Goal: Task Accomplishment & Management: Manage account settings

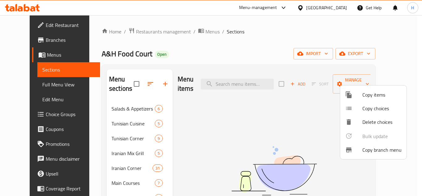
click at [339, 10] on div at bounding box center [211, 98] width 422 height 196
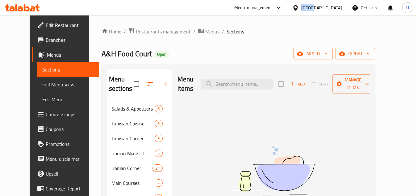
click at [339, 9] on div "Qatar" at bounding box center [322, 7] width 41 height 7
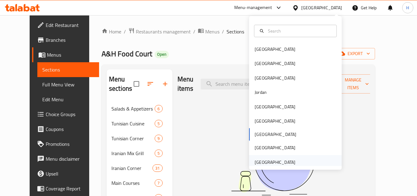
click at [268, 156] on div "[GEOGRAPHIC_DATA]" at bounding box center [275, 162] width 51 height 14
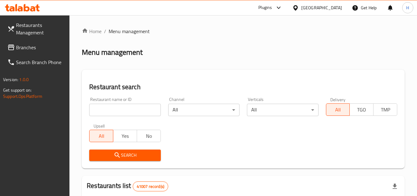
click at [36, 49] on span "Branches" at bounding box center [40, 47] width 49 height 7
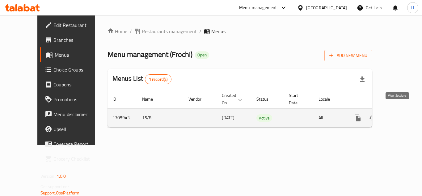
click at [399, 114] on icon "enhanced table" at bounding box center [402, 117] width 7 height 7
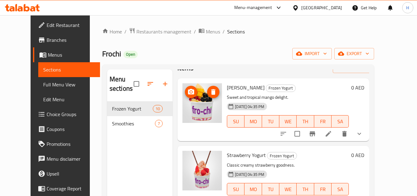
scroll to position [31, 0]
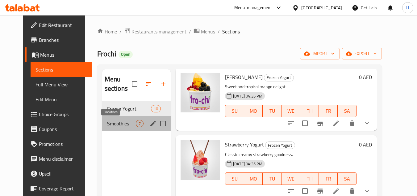
click at [110, 123] on span "Smoothies" at bounding box center [121, 123] width 29 height 7
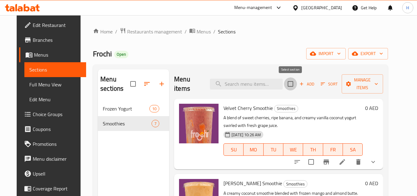
click at [294, 82] on input "checkbox" at bounding box center [290, 83] width 13 height 13
checkbox input "true"
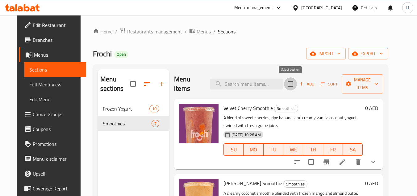
checkbox input "true"
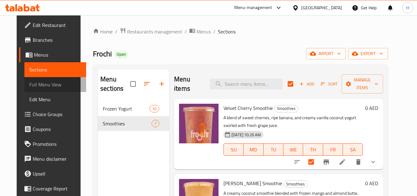
click at [53, 84] on span "Full Menu View" at bounding box center [55, 84] width 52 height 7
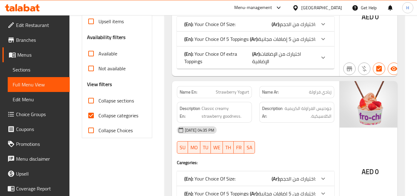
scroll to position [179, 0]
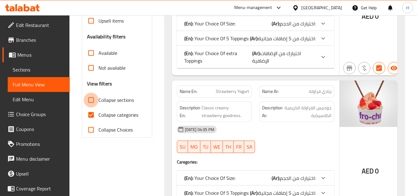
click at [93, 102] on input "Collapse sections" at bounding box center [91, 99] width 15 height 15
checkbox input "true"
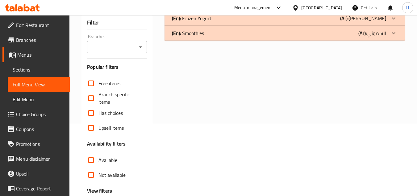
scroll to position [40, 0]
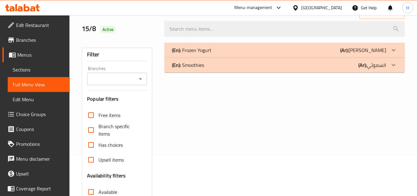
click at [216, 54] on div "(En): Smoothies (Ar): السموثي" at bounding box center [279, 49] width 214 height 7
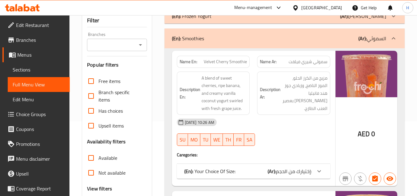
scroll to position [10, 0]
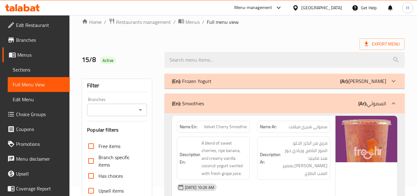
click at [21, 68] on span "Sections" at bounding box center [39, 69] width 52 height 7
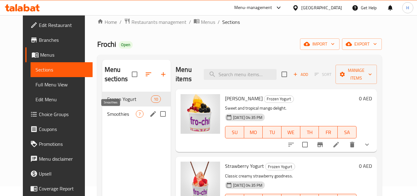
click at [115, 116] on span "Smoothies" at bounding box center [121, 113] width 29 height 7
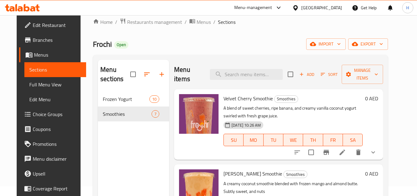
scroll to position [40, 0]
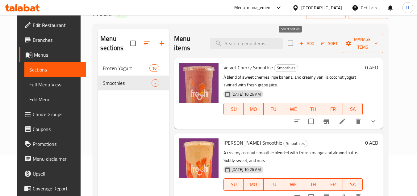
click at [292, 46] on input "checkbox" at bounding box center [290, 43] width 13 height 13
checkbox input "true"
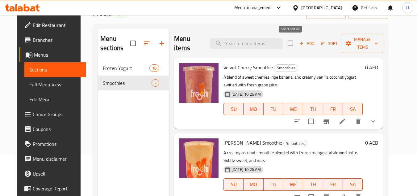
checkbox input "true"
click at [353, 40] on span "Manage items" at bounding box center [363, 43] width 32 height 15
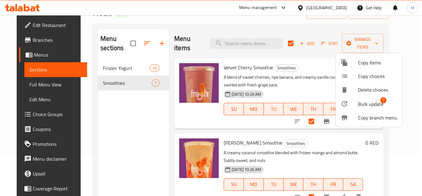
click at [358, 100] on span "Bulk update" at bounding box center [370, 103] width 25 height 7
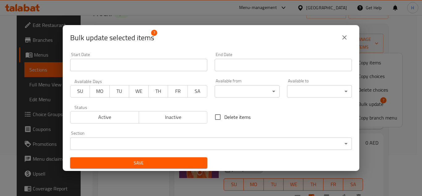
click at [160, 118] on span "Inactive" at bounding box center [174, 116] width 64 height 9
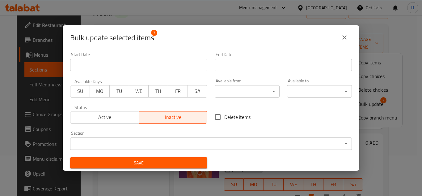
click at [163, 164] on span "Save" at bounding box center [138, 163] width 127 height 8
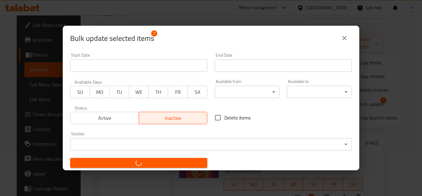
checkbox input "false"
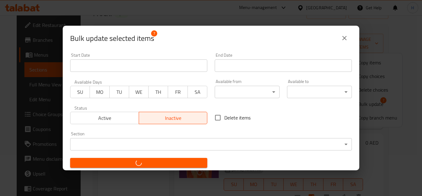
checkbox input "false"
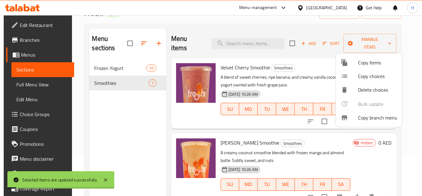
click at [149, 132] on div at bounding box center [211, 98] width 422 height 196
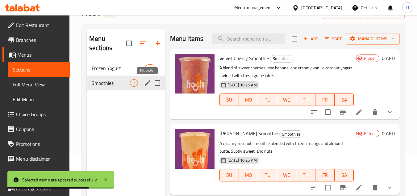
click at [147, 87] on button "edit" at bounding box center [147, 82] width 9 height 9
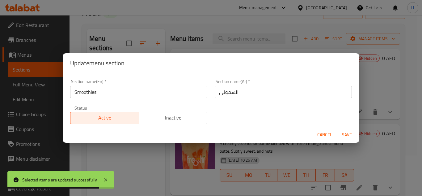
click at [159, 119] on span "Inactive" at bounding box center [174, 117] width 64 height 9
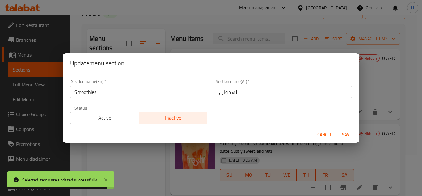
click at [349, 134] on span "Save" at bounding box center [347, 135] width 15 height 8
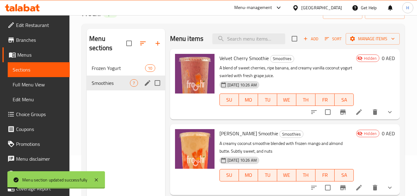
click at [147, 116] on div "Menu sections Frozen Yogurt 10 Smoothies 7" at bounding box center [126, 127] width 78 height 196
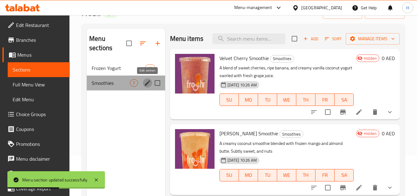
click at [146, 82] on icon "edit" at bounding box center [147, 82] width 7 height 7
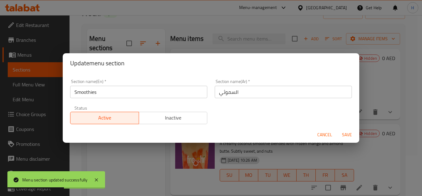
click at [162, 99] on div "Section name(En)   * Smoothies Section name(En) *" at bounding box center [138, 88] width 145 height 26
click at [163, 95] on input "Smoothies" at bounding box center [138, 92] width 137 height 12
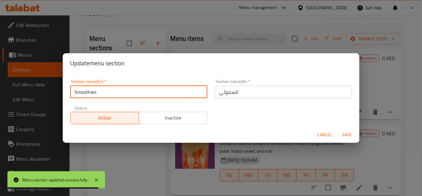
type input "Smoothies"
click at [323, 134] on span "Cancel" at bounding box center [324, 135] width 15 height 8
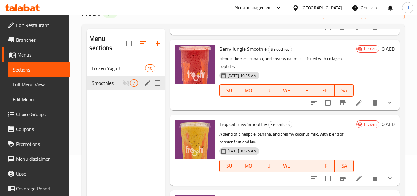
scroll to position [39, 0]
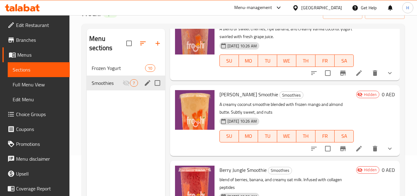
click at [151, 152] on div "Menu sections Frozen Yogurt 10 Smoothies 7" at bounding box center [126, 127] width 78 height 196
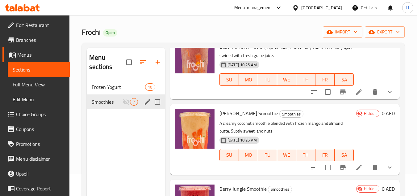
scroll to position [0, 0]
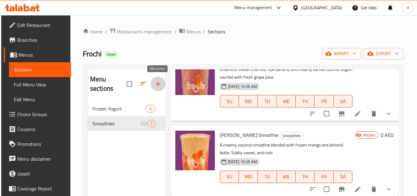
click at [158, 83] on icon "button" at bounding box center [158, 84] width 4 height 4
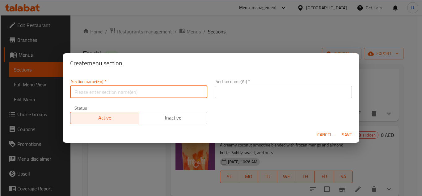
click at [169, 91] on input "text" at bounding box center [138, 92] width 137 height 12
type input "Smoothies"
click at [326, 86] on input "text" at bounding box center [283, 92] width 137 height 12
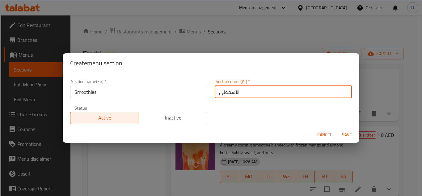
type input "الأسموثي"
click at [224, 122] on div "Section name(En)   * Smoothies Section name(En) * Section name(Ar)   * الأسموثي…" at bounding box center [210, 101] width 289 height 52
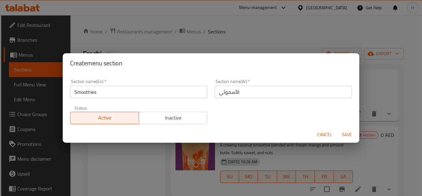
click at [343, 131] on span "Save" at bounding box center [347, 135] width 15 height 8
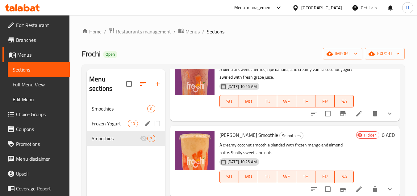
click at [111, 108] on span "Smoothies" at bounding box center [120, 108] width 56 height 7
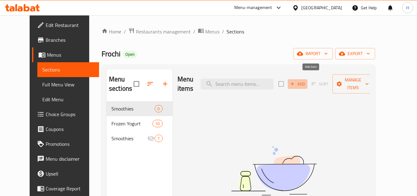
click at [295, 81] on icon "button" at bounding box center [293, 84] width 6 height 6
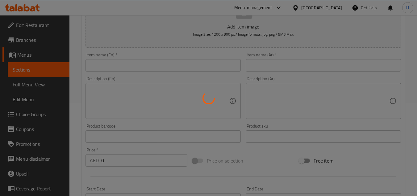
scroll to position [93, 0]
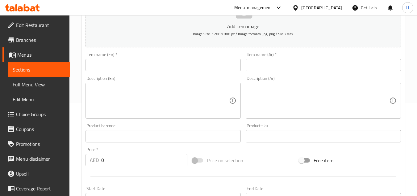
click at [199, 72] on div "Item name (En)   * Item name (En) *" at bounding box center [163, 62] width 160 height 24
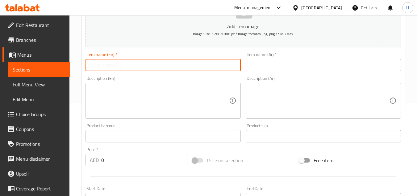
drag, startPoint x: 200, startPoint y: 71, endPoint x: 200, endPoint y: 64, distance: 7.1
click at [200, 71] on input "text" at bounding box center [163, 65] width 155 height 12
paste input "Acai Power (Smoothie Style)"
type input "Acai Power (Smoothie Style)"
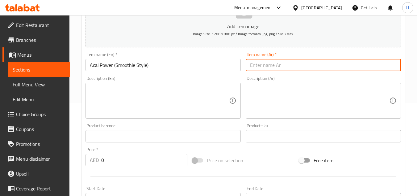
click at [322, 66] on input "text" at bounding box center [323, 65] width 155 height 12
paste input "أساي باور (على طريقة السموثي)"
click at [392, 64] on input "أساي باور (على طريقة السموثي)" at bounding box center [323, 65] width 155 height 12
drag, startPoint x: 353, startPoint y: 66, endPoint x: 376, endPoint y: 63, distance: 23.6
click at [376, 63] on input "أكاي باور (على طريقة السموثي)" at bounding box center [323, 65] width 155 height 12
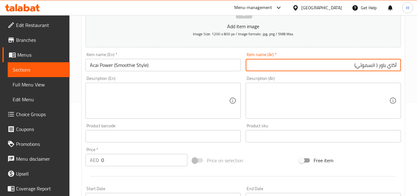
click at [358, 64] on input "أكاي باور ( السموثي)" at bounding box center [323, 65] width 155 height 12
click at [376, 66] on input "أكاي باور ( السموثي)" at bounding box center [323, 65] width 155 height 12
click at [358, 67] on input "أكاي باور (السموثي)" at bounding box center [323, 65] width 155 height 12
click at [374, 68] on input "أكاي باور (السموثي ستايل)" at bounding box center [323, 65] width 155 height 12
type input "أكاي باور (سموثي ستايل)"
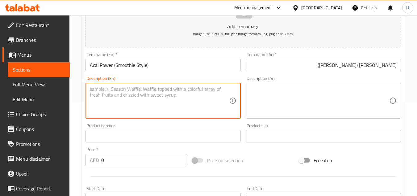
click at [175, 102] on textarea at bounding box center [159, 100] width 139 height 29
paste textarea "Acai Froyo , Fresh Blueberries , Banana , Fresh Strawberries , Fresh Cherry"
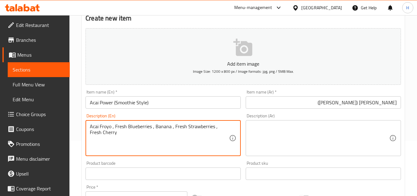
scroll to position [62, 0]
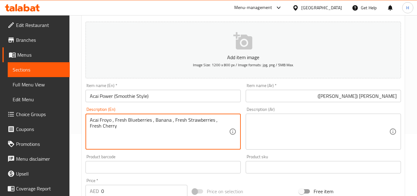
type textarea "Acai Froyo , Fresh Blueberries , Banana , Fresh Strawberries , Fresh Cherry"
click at [299, 124] on textarea at bounding box center [319, 131] width 139 height 29
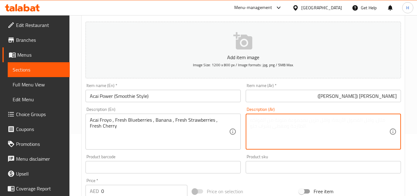
paste textarea "أساي فرويو، توت أزرق طازج، موز، فراولة طازجة، كرز طازج"
click at [386, 118] on textarea "أساي فرويو، توت أزرق طازج، موز، فراولة طازجة، كرز طازج" at bounding box center [319, 131] width 139 height 29
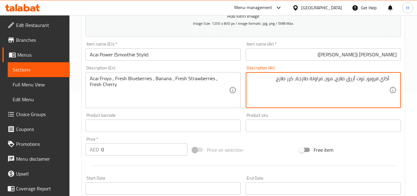
scroll to position [185, 0]
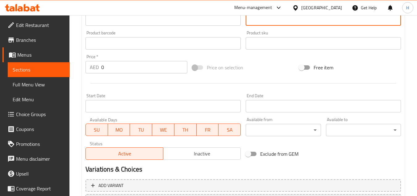
type textarea "أكاي فرويو، توت أزرق طازج، موز، فراولة طازجة، كرز طازج"
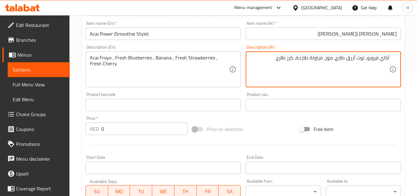
scroll to position [124, 0]
click at [170, 36] on input "Acai Power (Smoothie Style)" at bounding box center [163, 34] width 155 height 12
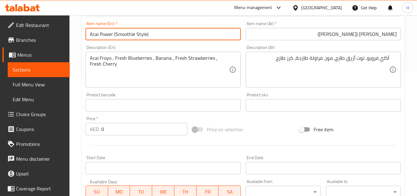
paste input "Large"
type input "Acai Power (Smoothie Style) Large"
click at [300, 33] on input "أكاي باور (سموثي ستايل)" at bounding box center [323, 34] width 155 height 12
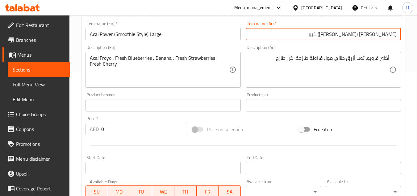
type input "[PERSON_NAME] ([PERSON_NAME]) كبير"
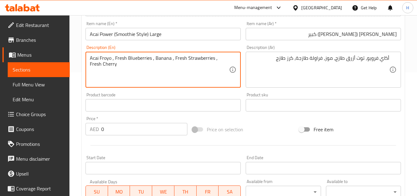
paste textarea "16 oz"
type textarea "Acai Froyo , Fresh Blueberries , Banana , Fresh Strawberries , Fresh Cherry 16 …"
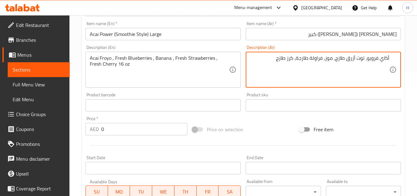
click at [270, 63] on textarea "أكاي فرويو، توت أزرق طازج، موز، فراولة طازجة، كرز طازج" at bounding box center [319, 69] width 139 height 29
type textarea "أكاي فرويو، توت أزرق طازج، موز، فراولة طازجة، كرز طازج 16 أونصة"
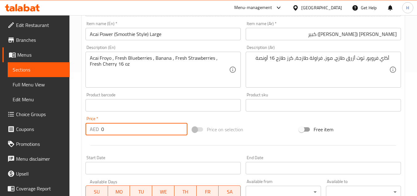
click at [113, 130] on input "0" at bounding box center [144, 129] width 86 height 12
type input "33"
click at [129, 139] on div at bounding box center [243, 145] width 321 height 15
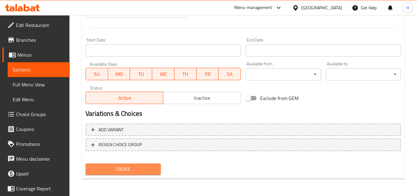
click at [150, 164] on button "Create" at bounding box center [123, 168] width 75 height 11
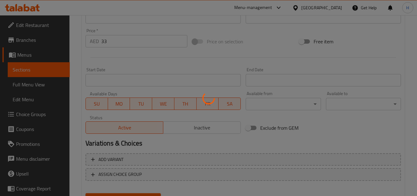
type input "0"
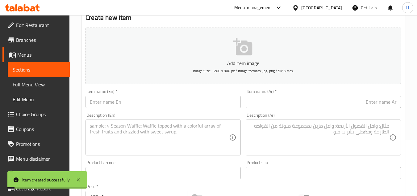
scroll to position [56, 0]
click at [142, 102] on input "text" at bounding box center [163, 102] width 155 height 12
paste input "Mango Paradise"
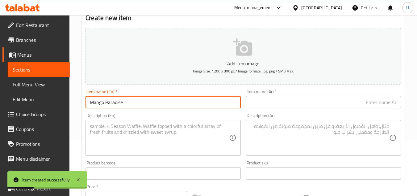
type input "Mango Paradise"
click at [260, 100] on input "text" at bounding box center [323, 102] width 155 height 12
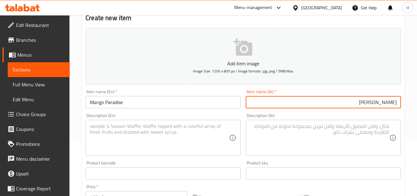
click at [378, 105] on input "مانجو براديس" at bounding box center [323, 102] width 155 height 12
type input "مانجو برادايس"
click at [196, 131] on textarea at bounding box center [159, 137] width 139 height 29
paste textarea "Mango Froyo , Fresh Mango , Banana , Low Fat Miilk"
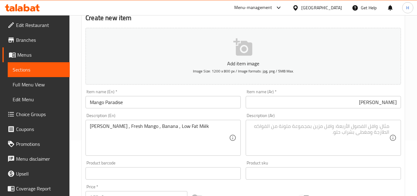
click at [202, 133] on textarea "Mango Froyo , Fresh Mango , Banana , Low Fat Miilk" at bounding box center [159, 137] width 139 height 29
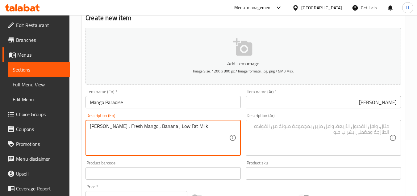
type textarea "Mango Froyo , Fresh Mango , Banana , Low Fat Milk"
click at [303, 133] on textarea at bounding box center [319, 137] width 139 height 29
paste textarea "مانجو فرويو، مانجو طازج، موز، حليب قليل الدسم"
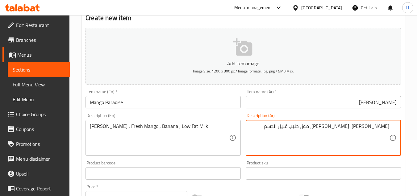
type textarea "مانجو فرويو، مانجو طازج، موز، حليب قليل الدسم"
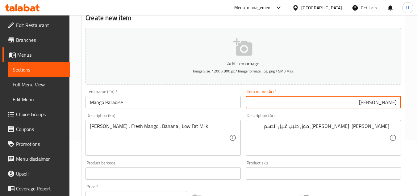
click at [333, 107] on input "مانجو برادايس" at bounding box center [323, 102] width 155 height 12
type input "[PERSON_NAME] كبير"
click at [199, 108] on div "Item name (En)   * Mango Paradise Item name (En) *" at bounding box center [163, 99] width 160 height 24
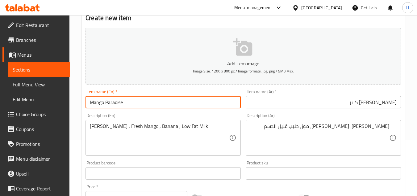
click at [199, 106] on input "Mango Paradise" at bounding box center [163, 102] width 155 height 12
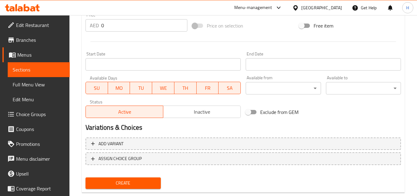
scroll to position [241, 0]
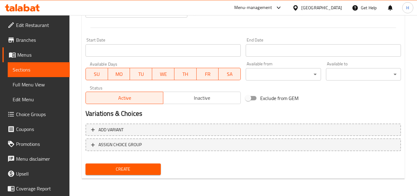
type input "Mango Paradise Large"
click at [147, 171] on span "Create" at bounding box center [123, 169] width 65 height 8
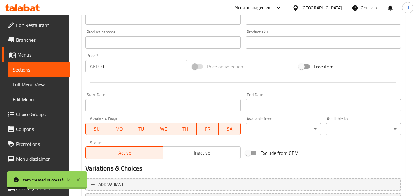
scroll to position [87, 0]
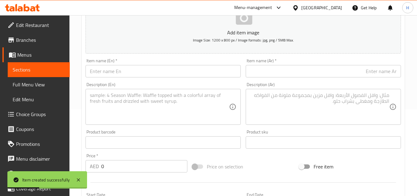
click at [159, 66] on input "text" at bounding box center [163, 71] width 155 height 12
paste input "Strawberry Dream"
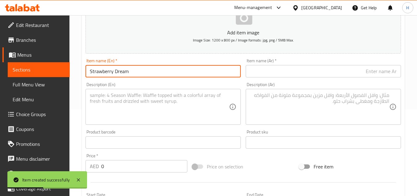
type input "Strawberry Dream"
click at [289, 76] on input "text" at bounding box center [323, 71] width 155 height 12
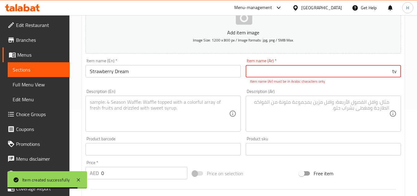
type input "t"
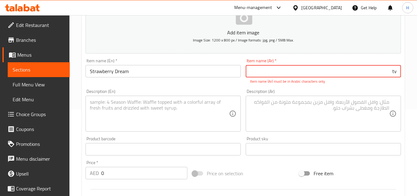
type input "t"
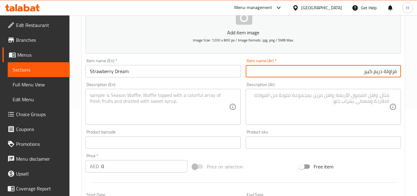
type input "فراولة دريم كبير"
click at [158, 68] on input "Strawberry Dream" at bounding box center [163, 71] width 155 height 12
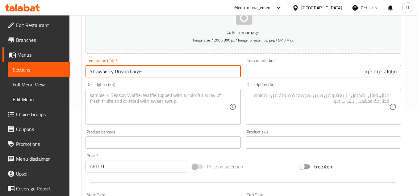
type input "Strawberry Dream Large"
click at [186, 119] on textarea at bounding box center [159, 106] width 139 height 29
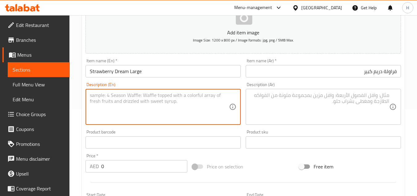
paste textarea "Strawberry Froyo , Fresh Strawberries , Banana , Low Fat Milk"
type textarea "Strawberry Froyo , Fresh Strawberries , Banana , Low Fat Milk"
click at [294, 85] on div "Description (Ar) Description (Ar)" at bounding box center [323, 103] width 155 height 42
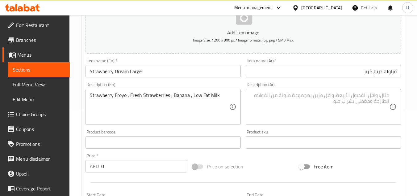
click at [294, 97] on textarea at bounding box center [319, 106] width 139 height 29
paste textarea "فراولة مثلجة، فراولة طازجة، موز، حليب قليل الدسم"
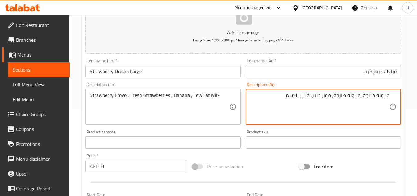
click at [372, 94] on textarea "فراولة مثلجة، فراولة طازجة، موز، حليب قليل الدسم" at bounding box center [319, 106] width 139 height 29
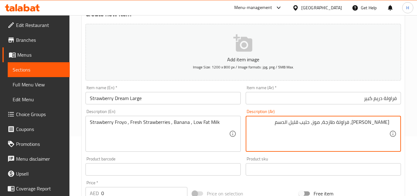
scroll to position [56, 0]
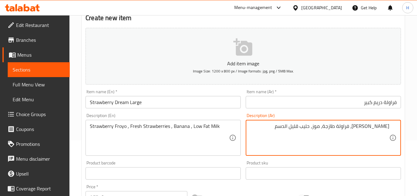
type textarea "فراولة فويرو، فراولة طازجة، موز، حليب قليل الدسم"
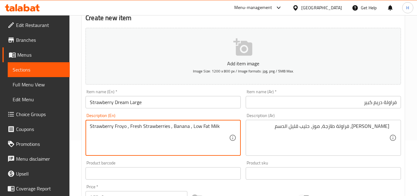
paste textarea "16 oz"
type textarea "Strawberry Froyo , Fresh Strawberries , Banana , Low Fat Milk 16 oz"
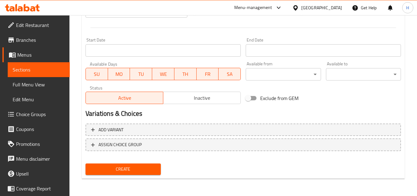
type textarea "فراولة فويرو، فراولة طازجة، موز، حليب قليل الدسم 16 أونصة"
click at [133, 172] on span "Create" at bounding box center [123, 169] width 65 height 8
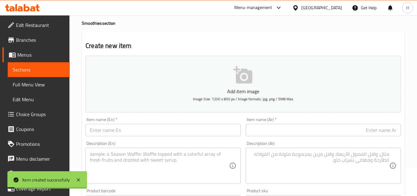
scroll to position [0, 0]
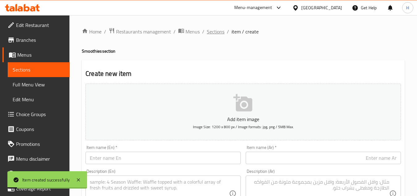
click at [214, 28] on span "Sections" at bounding box center [216, 31] width 18 height 7
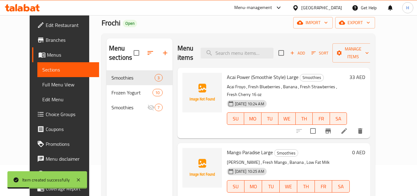
scroll to position [31, 0]
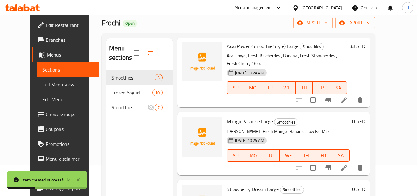
click at [366, 117] on h6 "0 AED" at bounding box center [359, 121] width 13 height 9
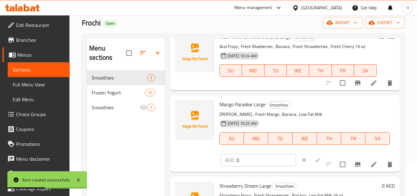
click at [261, 166] on input "0" at bounding box center [267, 160] width 60 height 12
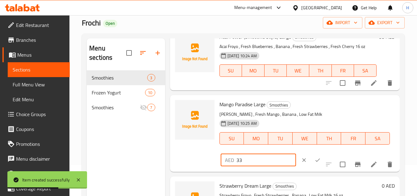
type input "33"
click at [315, 163] on icon "ok" at bounding box center [318, 160] width 6 height 6
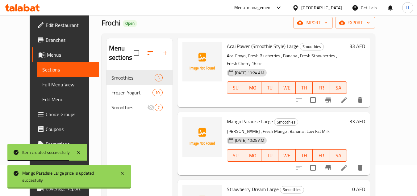
scroll to position [32, 0]
click at [350, 184] on h6 "Strawberry Dream Large Smoothies" at bounding box center [288, 188] width 123 height 9
click at [366, 184] on h6 "0 AED" at bounding box center [359, 188] width 13 height 9
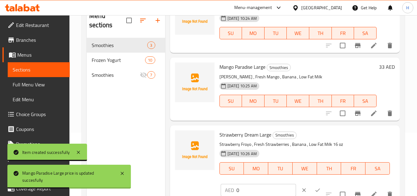
scroll to position [87, 0]
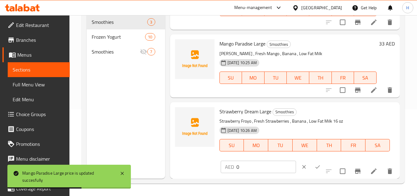
click at [265, 160] on div "AED 0 ​" at bounding box center [277, 167] width 113 height 14
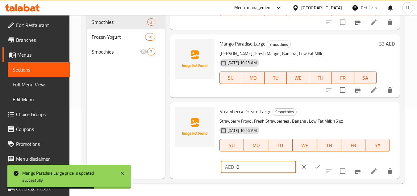
click at [265, 163] on input "0" at bounding box center [267, 166] width 60 height 12
type input "33"
click at [315, 166] on icon "ok" at bounding box center [318, 166] width 6 height 6
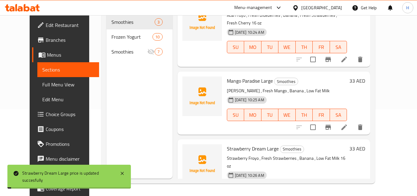
scroll to position [1, 0]
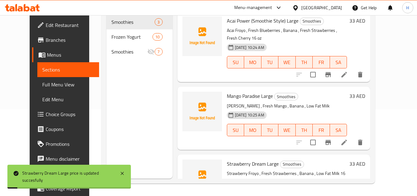
click at [353, 137] on li at bounding box center [344, 142] width 17 height 11
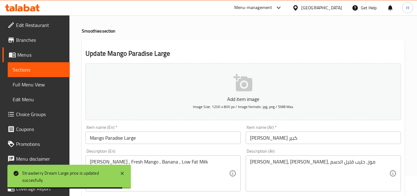
scroll to position [31, 0]
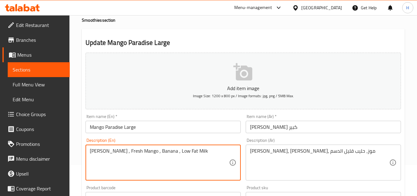
paste textarea "16 oz"
type textarea "[PERSON_NAME] , Fresh Mango , Banana , Low Fat Milk 16 oz"
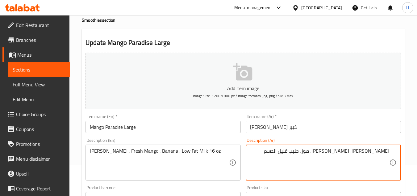
click at [274, 155] on textarea "مانجو فرويو، مانجو طازج، موز، حليب قليل الدسم" at bounding box center [319, 162] width 139 height 29
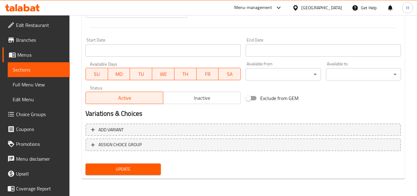
type textarea "[PERSON_NAME]، [PERSON_NAME]، موز، حليب قليل الدسم 16 أونصة"
click at [133, 167] on span "Update" at bounding box center [123, 169] width 65 height 8
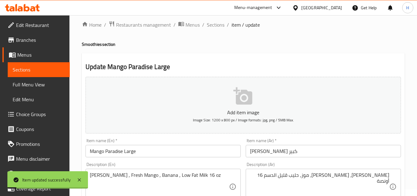
scroll to position [0, 0]
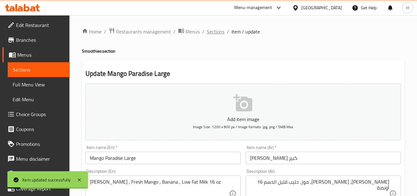
click at [214, 30] on span "Sections" at bounding box center [216, 31] width 18 height 7
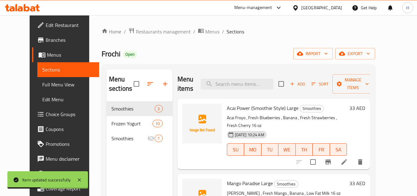
click at [294, 84] on icon "button" at bounding box center [292, 83] width 3 height 3
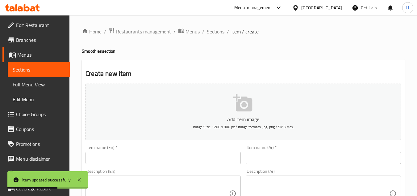
click at [184, 159] on input "text" at bounding box center [163, 157] width 155 height 12
paste input "Choco-Banana Indulgence"
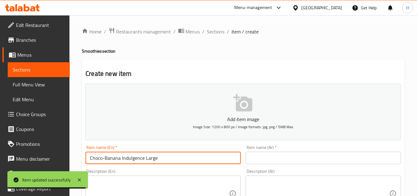
click at [210, 152] on input "Choco-Banana Indulgence Large" at bounding box center [163, 157] width 155 height 12
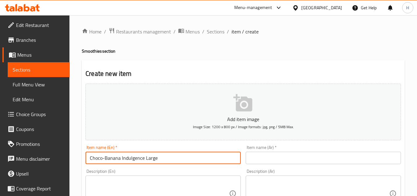
type input "Choco-Banana Indulgence Large"
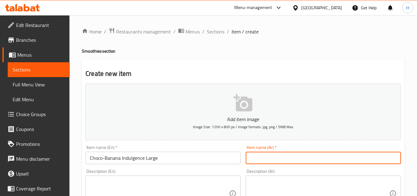
click at [319, 155] on input "text" at bounding box center [323, 157] width 155 height 12
paste input "شوكولاتة الموز إندولجنس كبيرة"
click at [374, 159] on input "شوكولاتة الموز إندولجنس كبيرة" at bounding box center [323, 157] width 155 height 12
click at [322, 161] on input "شوكولاتة موز إندولجنس كبيرة" at bounding box center [323, 157] width 155 height 12
click at [358, 159] on input "شوكولاتة موز إندولجنس كبير" at bounding box center [323, 157] width 155 height 12
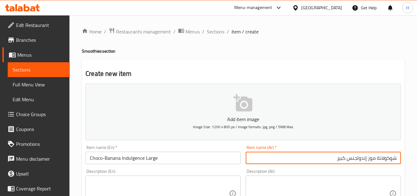
click at [360, 159] on input "شوكولاتة موز إندولجنس كبير" at bounding box center [323, 157] width 155 height 12
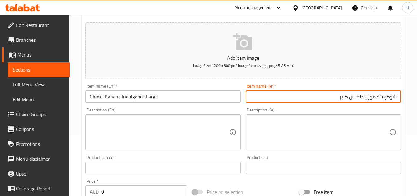
scroll to position [62, 0]
type input "شوكولاتة موز إندلجنس كبير"
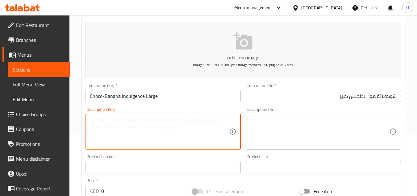
click at [163, 131] on textarea at bounding box center [159, 131] width 139 height 29
paste textarea "Chocolate Froyo , Banana , Low Fat Milk"
click at [192, 117] on textarea "Chocolate Froyo , Banana , Low Fat Milk 16 OZ" at bounding box center [159, 131] width 139 height 29
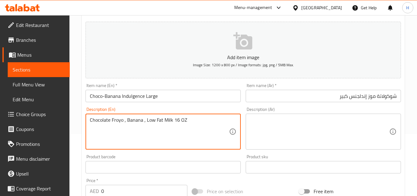
type textarea "Chocolate Froyo , Banana , Low Fat Milk 16 OZ"
click at [321, 120] on textarea at bounding box center [319, 131] width 139 height 29
paste textarea "شوكولاتة فرويو، موز، حليب قليل الدسم 16 أونصة"
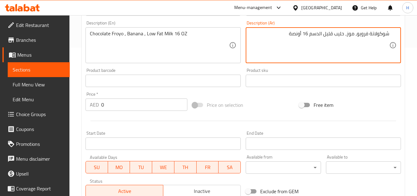
scroll to position [155, 0]
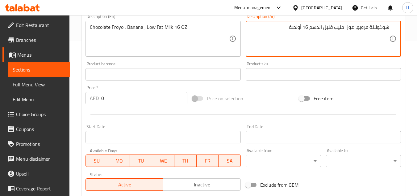
type textarea "شوكولاتة فرويو، موز، حليب قليل الدسم 16 أونصة"
click at [147, 102] on input "0" at bounding box center [144, 98] width 86 height 12
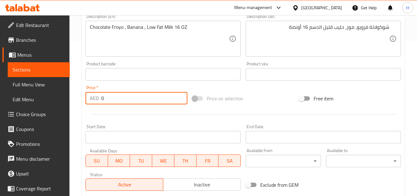
click at [147, 102] on input "0" at bounding box center [144, 98] width 86 height 12
click at [150, 101] on input "0" at bounding box center [144, 98] width 86 height 12
click at [151, 101] on input "0" at bounding box center [144, 98] width 86 height 12
click at [152, 101] on input "0" at bounding box center [144, 98] width 86 height 12
click at [152, 100] on input "0" at bounding box center [144, 98] width 86 height 12
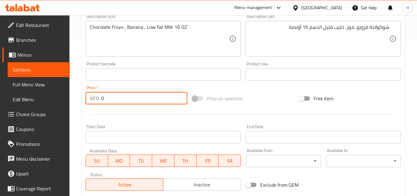
click at [152, 100] on input "0" at bounding box center [144, 98] width 86 height 12
type input "33"
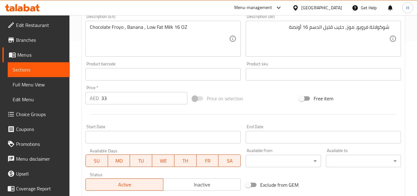
click at [185, 123] on div "Start Date Start Date" at bounding box center [163, 134] width 160 height 24
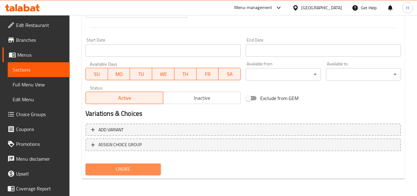
click at [148, 165] on span "Create" at bounding box center [123, 169] width 65 height 8
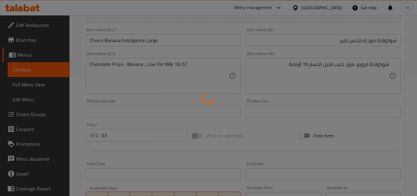
type input "0"
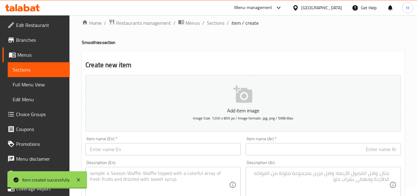
scroll to position [0, 0]
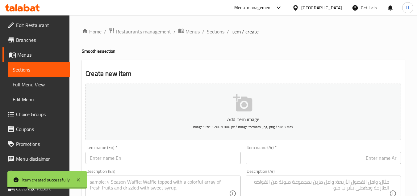
click at [119, 153] on input "text" at bounding box center [163, 157] width 155 height 12
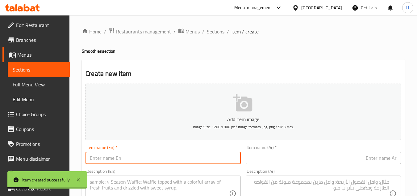
paste input "Taro Bliss"
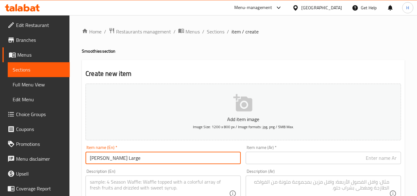
type input "[PERSON_NAME] Large"
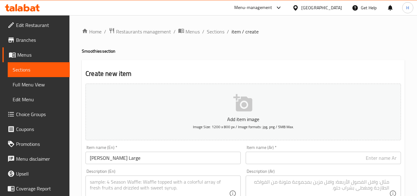
click at [150, 147] on div "Item name (En)   * Taro Bliss Large Item name (En) *" at bounding box center [163, 154] width 155 height 19
click at [148, 155] on input "[PERSON_NAME] Large" at bounding box center [163, 157] width 155 height 12
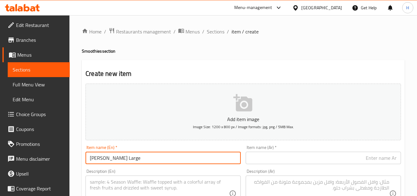
click at [148, 155] on input "[PERSON_NAME] Large" at bounding box center [163, 157] width 155 height 12
click at [269, 162] on input "text" at bounding box center [323, 157] width 155 height 12
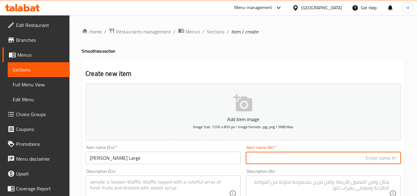
paste input "تارو بليس كبير"
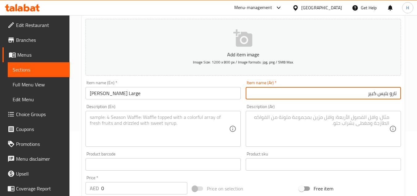
scroll to position [93, 0]
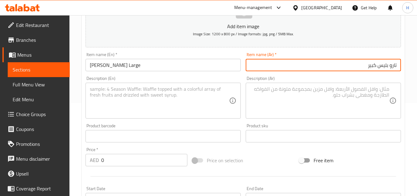
type input "تارو بليس كبير"
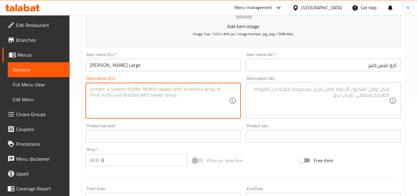
click at [150, 94] on textarea at bounding box center [159, 100] width 139 height 29
paste textarea "Taro Froyo , Banana , Low Fat Milk , Dragon Fruit/Tapioca Pearl"
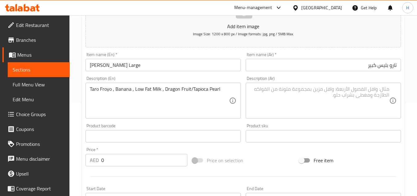
click at [268, 84] on div "Description (Ar)" at bounding box center [323, 101] width 155 height 36
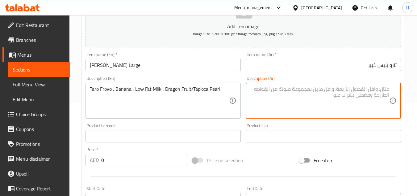
click at [178, 65] on input "[PERSON_NAME] Large" at bounding box center [163, 65] width 155 height 12
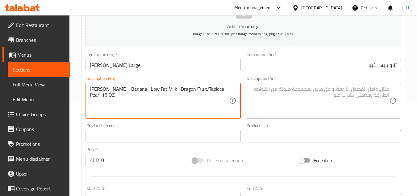
click at [207, 90] on textarea "[PERSON_NAME] , Banana , Low Fat Milk , Dragon Fruit/Tapioca Pearl 16 OZ" at bounding box center [159, 100] width 139 height 29
type textarea "[PERSON_NAME] , Banana , Low Fat Milk , Dragon Fruit/Tapioca Pearl 16 OZ"
click at [296, 100] on textarea at bounding box center [319, 100] width 139 height 29
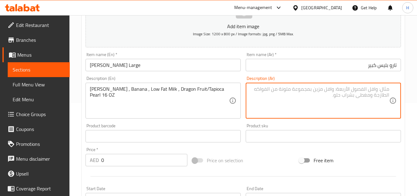
paste textarea "تارو فرويو، موز، حليب قليل الدسم، فاكهة التنين/لؤلؤة التابيوكا 16 أونصة"
click at [316, 90] on textarea "تارو فرويو، موز، حليب قليل الدسم، فاكهة التنين/لؤلؤة التابيوكا 16 أونصة" at bounding box center [319, 100] width 139 height 29
drag, startPoint x: 293, startPoint y: 93, endPoint x: 299, endPoint y: 92, distance: 6.0
click at [297, 92] on textarea "تارو فرويو، موز، حليب قليل الدسم، فاكهة التنين/لؤلؤة التابيوكا 16 أونصة" at bounding box center [319, 100] width 139 height 29
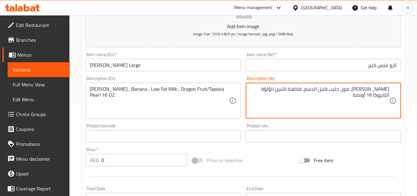
click at [297, 92] on textarea "تارو فرويو، موز، حليب قليل الدسم، فاكهة التنين/لؤلؤة التابيوكا 16 أونصة" at bounding box center [319, 100] width 139 height 29
drag, startPoint x: 294, startPoint y: 90, endPoint x: 321, endPoint y: 92, distance: 26.3
click at [321, 92] on textarea "تارو فرويو، موز، حليب قليل الدسم، فاكهة التنين/لؤلؤة التابيوكا 16 أونصة" at bounding box center [319, 100] width 139 height 29
click at [286, 90] on textarea "تارو فرويو، موز، حليب قليل الدسم، دراجون فروت/لؤلؤة التابيوكا 16 أونصة" at bounding box center [319, 100] width 139 height 29
click at [292, 88] on textarea "تارو فرويو، موز، حليب قليل الدسم، دراجون فروت/لؤلؤة التابيوكا 16 أونصة" at bounding box center [319, 100] width 139 height 29
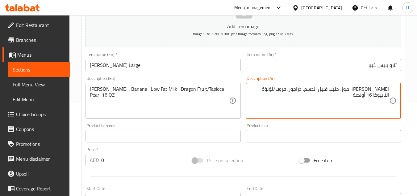
click at [292, 88] on textarea "تارو فرويو، موز، حليب قليل الدسم، دراجون فروت/لؤلؤة التابيوكا 16 أونصة" at bounding box center [319, 100] width 139 height 29
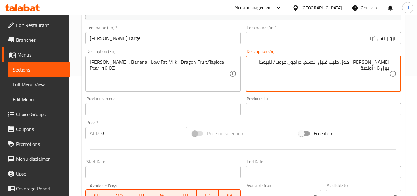
scroll to position [155, 0]
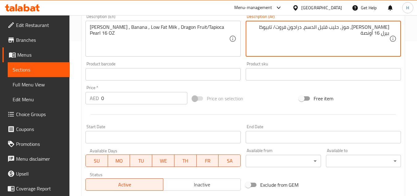
type textarea "[PERSON_NAME]، موز، حليب قليل الدسم، دراجون فروت/ تابيوكا بيرل 16 أونصة"
click at [108, 100] on input "0" at bounding box center [144, 98] width 86 height 12
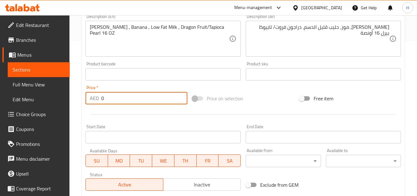
click at [108, 100] on input "0" at bounding box center [144, 98] width 86 height 12
type input "33"
click at [172, 124] on div "Start Date Start Date" at bounding box center [163, 134] width 160 height 24
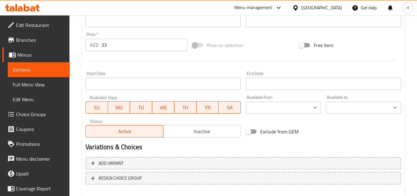
scroll to position [241, 0]
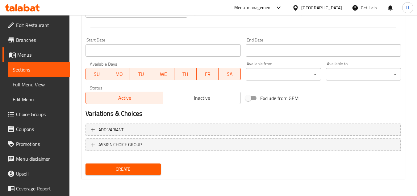
click at [144, 170] on span "Create" at bounding box center [123, 169] width 65 height 8
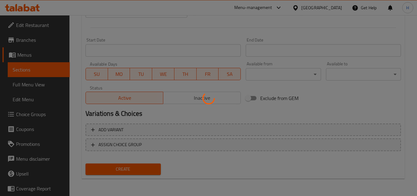
type input "0"
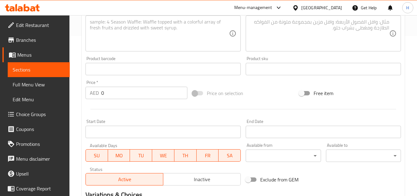
scroll to position [56, 0]
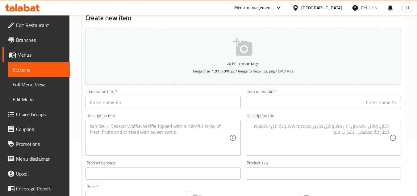
click at [134, 105] on input "text" at bounding box center [163, 102] width 155 height 12
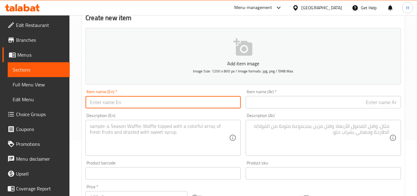
paste input "Salted Caramel Crunch"
click at [160, 105] on input "Salted Caramel Crunch Large" at bounding box center [163, 102] width 155 height 12
type input "Salted Caramel Crunch Large"
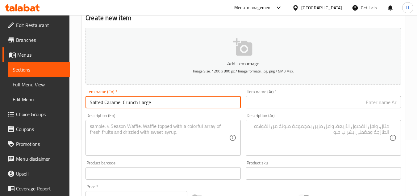
click at [302, 98] on input "text" at bounding box center [323, 102] width 155 height 12
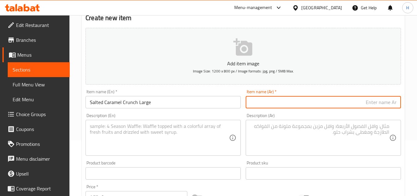
paste input "كراميل مملح مقرمش كبير"
type input "كراميل مملح مقرمش كبير"
click at [138, 142] on textarea at bounding box center [159, 137] width 139 height 29
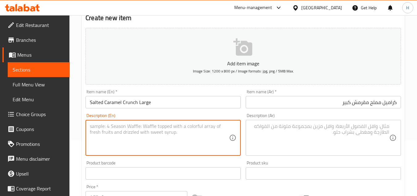
paste textarea "Salted Caramel Froyo , Low Fat Milk , Banana , Caramel Crumble"
click at [221, 125] on textarea "Salted Caramel Froyo , Low Fat Milk , Banana , Caramel Crumble 16 oz" at bounding box center [159, 137] width 139 height 29
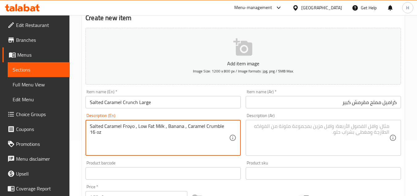
type textarea "Salted Caramel Froyo , Low Fat Milk , Banana , Caramel Crumble 16 oz"
click at [331, 131] on textarea at bounding box center [319, 137] width 139 height 29
paste textarea "كراميل مملح مجمد، حليب قليل الدسم، موز، كراميل مفتت 16 أونصة"
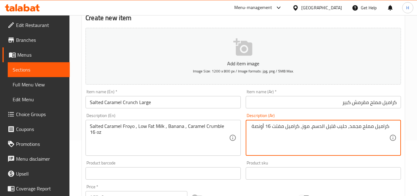
click at [353, 126] on textarea "كراميل مملح مجمد، حليب قليل الدسم، موز، كراميل مفتت 16 أونصة" at bounding box center [319, 137] width 139 height 29
click at [280, 125] on textarea "كراميل مملح فوريو، حليب قليل الدسم، موز، كراميل مفتت 16 أونصة" at bounding box center [319, 137] width 139 height 29
click at [300, 126] on textarea "كراميل مملح فوريو، حليب قليل الدسم، موز، كراميل 16 أونصة" at bounding box center [319, 137] width 139 height 29
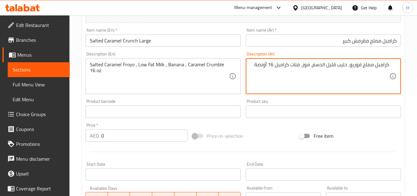
scroll to position [117, 0]
type textarea "كراميل مملح فوريو، حليب قليل الدسم، موز، فتات كراميل 16 أونصة"
click at [105, 130] on input "0" at bounding box center [144, 135] width 86 height 12
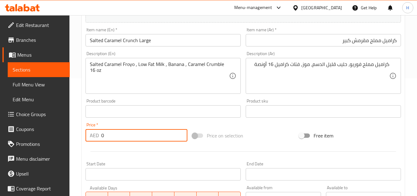
click at [105, 130] on input "0" at bounding box center [144, 135] width 86 height 12
type input "33"
click at [122, 159] on div "Start Date Start Date" at bounding box center [163, 171] width 160 height 24
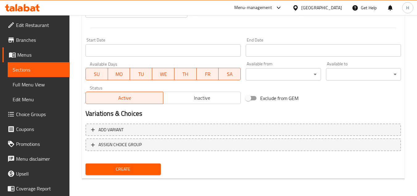
click at [126, 168] on span "Create" at bounding box center [123, 169] width 65 height 8
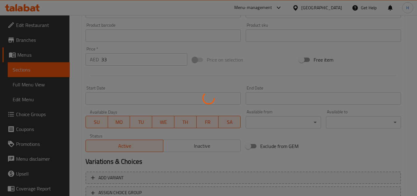
scroll to position [148, 0]
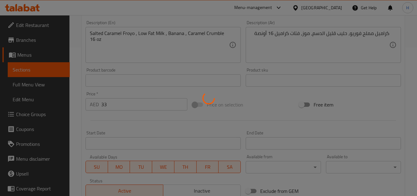
type input "0"
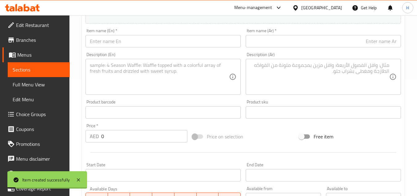
scroll to position [56, 0]
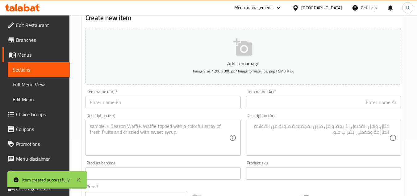
click at [144, 102] on input "text" at bounding box center [163, 102] width 155 height 12
paste input "Matcha Zen Smoothie"
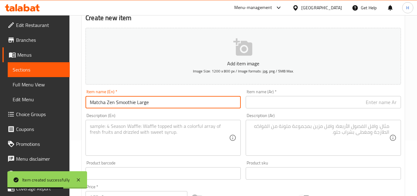
click at [181, 103] on input "Matcha Zen Smoothie Large" at bounding box center [163, 102] width 155 height 12
type input "Matcha Zen Smoothie Large"
click at [324, 100] on input "text" at bounding box center [323, 102] width 155 height 12
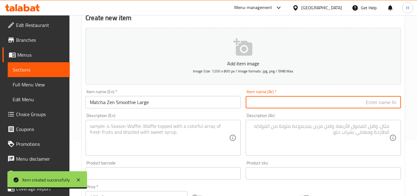
paste input "سموثي [PERSON_NAME]"
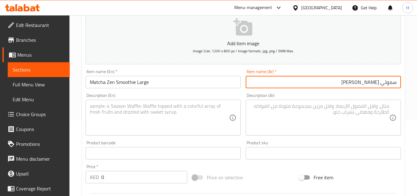
scroll to position [87, 0]
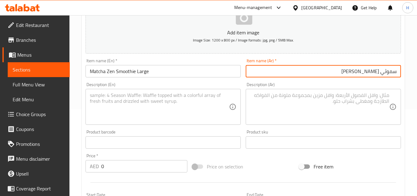
type input "سموثي [PERSON_NAME]"
click at [129, 117] on textarea at bounding box center [159, 106] width 139 height 29
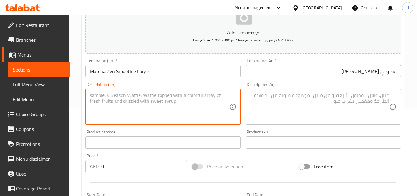
paste textarea "Matcha Froyo , Banana , Fresh Avocado , Low Fat Milk"
click at [201, 95] on textarea "Matcha Froyo , Banana , Fresh Avocado , Low Fat Milk 16 oz" at bounding box center [159, 106] width 139 height 29
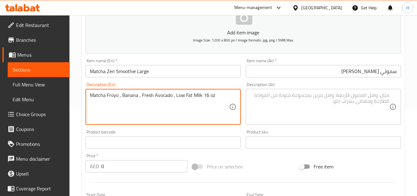
type textarea "Matcha Froyo , Banana , Fresh Avocado , Low Fat Milk 16 oz"
click at [311, 110] on textarea at bounding box center [319, 106] width 139 height 29
paste textarea "[PERSON_NAME]، موز، أفوكادو طازج، حليب قليل الدسم 16 أونصة"
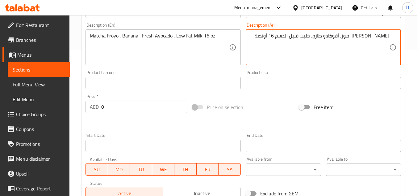
scroll to position [148, 0]
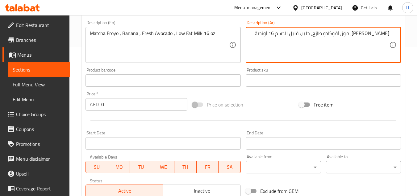
type textarea "[PERSON_NAME]، موز، أفوكادو طازج، حليب قليل الدسم 16 أونصة"
click at [119, 101] on input "0" at bounding box center [144, 104] width 86 height 12
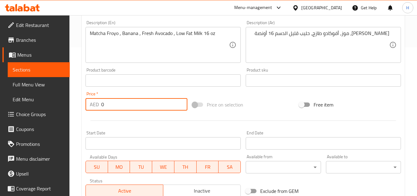
click at [119, 101] on input "0" at bounding box center [144, 104] width 86 height 12
type input "33"
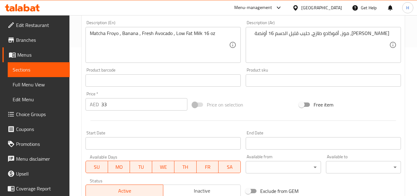
click at [126, 116] on div at bounding box center [243, 120] width 321 height 15
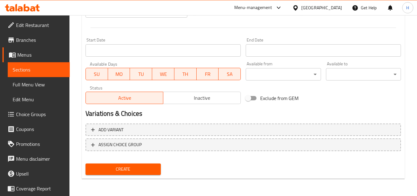
click at [130, 164] on button "Create" at bounding box center [123, 168] width 75 height 11
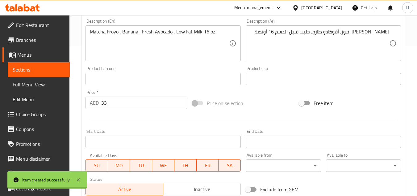
type input "0"
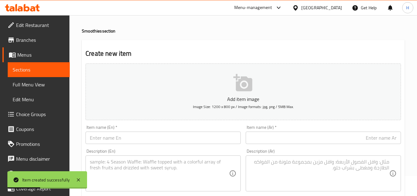
scroll to position [31, 0]
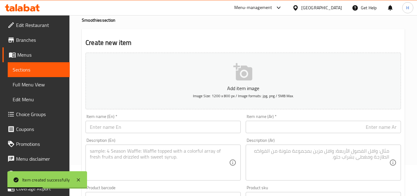
click at [188, 120] on div "Item name (En)   * Item name (En) *" at bounding box center [163, 123] width 155 height 19
click at [189, 133] on div "Item name (En)   * Item name (En) *" at bounding box center [163, 124] width 160 height 24
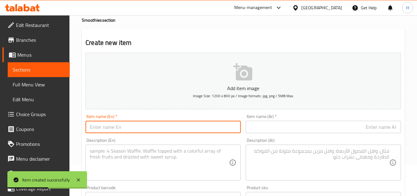
click at [189, 128] on input "text" at bounding box center [163, 127] width 155 height 12
paste input "Coconut Pineapple Colada"
click at [207, 122] on input "Coconut Pineapple Colada Large" at bounding box center [163, 127] width 155 height 12
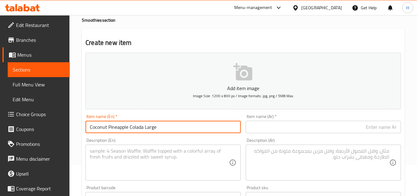
type input "Coconut Pineapple Colada Large"
click at [317, 127] on input "text" at bounding box center [323, 127] width 155 height 12
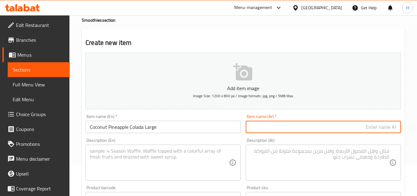
paste input "كوكو أناناس كولادا كبير"
click at [395, 127] on input "كوكو أناناس كولادا كبير" at bounding box center [323, 127] width 155 height 12
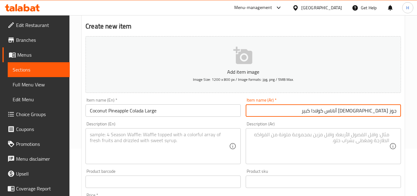
scroll to position [62, 0]
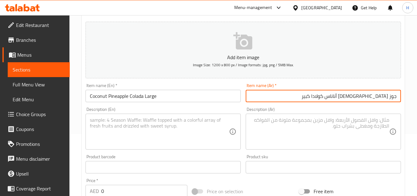
type input "جوز [DEMOGRAPHIC_DATA] أناناس كولادا كبير"
click at [152, 142] on textarea at bounding box center [159, 131] width 139 height 29
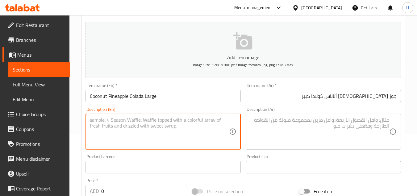
paste textarea "Coconut Froyo , Fresh Pineapple , Banana , Low Fat Milk , Coconut Shreds"
click at [190, 126] on textarea "Coconut Froyo , Fresh Pineapple , Banana , Low Fat Milk , Coconut Shreds 16 oz" at bounding box center [159, 131] width 139 height 29
type textarea "Coconut Froyo , Fresh Pineapple , Banana , Low Fat Milk , Coconut Shreds 16 oz"
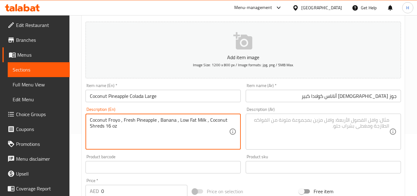
click at [309, 132] on textarea at bounding box center [319, 131] width 139 height 29
paste textarea "زبادي جوز الهند المجمد، أناناس طازج، موز، حليب قليل الدسم، قطع جوز الهند المبشو…"
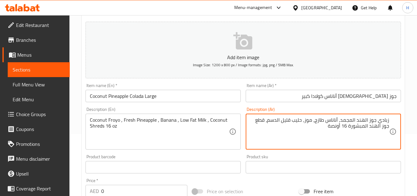
click at [385, 121] on textarea "زبادي جوز الهند المجمد، أناناس طازج، موز، حليب قليل الدسم، قطع جوز الهند المبشو…" at bounding box center [319, 131] width 139 height 29
click at [359, 120] on textarea "جوز الهند المجمد، أناناس طازج، موز، حليب قليل الدسم، قطع جوز الهند المبشورة 16 …" at bounding box center [319, 131] width 139 height 29
click at [281, 118] on textarea "جوز الهند فرويو، أناناس طازج، موز، حليب قليل الدسم، قطع جوز الهند المبشورة 16 أ…" at bounding box center [319, 131] width 139 height 29
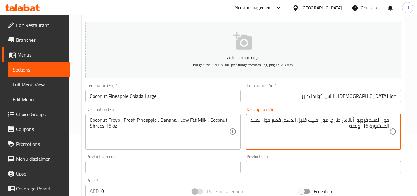
click at [281, 118] on textarea "جوز الهند فرويو، أناناس طازج، موز، حليب قليل الدسم، قطع جوز الهند المبشورة 16 أ…" at bounding box center [319, 131] width 139 height 29
click at [276, 120] on textarea "جوز الهند فرويو، أناناس طازج، موز، حليب قليل الدسم، شرائح جوز الهند المبشورة 16…" at bounding box center [319, 131] width 139 height 29
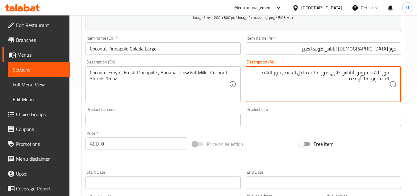
scroll to position [155, 0]
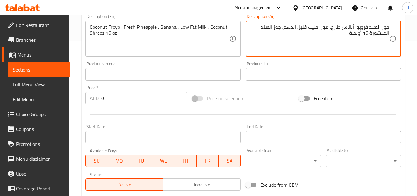
type textarea "جوز الهند فرويو، أناناس طازج، موز، حليب قليل الدسم، جوز الهند المبشورة 16 أونصة"
click at [141, 96] on input "0" at bounding box center [144, 98] width 86 height 12
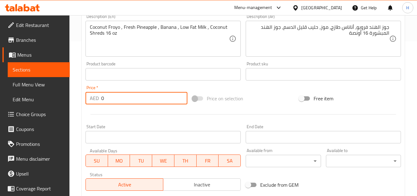
click at [141, 96] on input "0" at bounding box center [144, 98] width 86 height 12
type input "33"
click at [142, 120] on div at bounding box center [243, 114] width 321 height 15
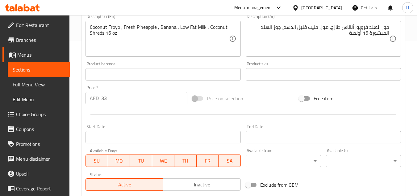
scroll to position [241, 0]
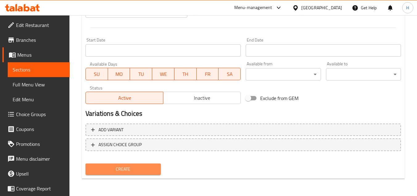
click at [138, 167] on span "Create" at bounding box center [123, 169] width 65 height 8
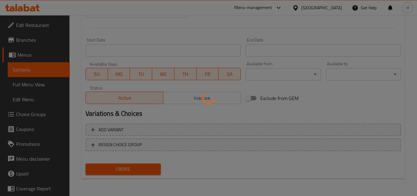
type input "0"
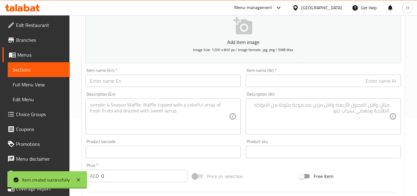
scroll to position [0, 0]
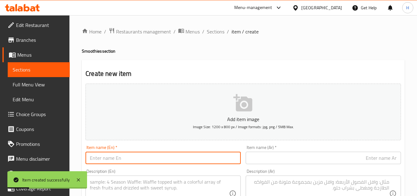
click at [159, 153] on input "text" at bounding box center [163, 157] width 155 height 12
paste input "Blue Bubblegum Fantasy"
click at [200, 155] on input "Blue Bubblegum Fantasy Large" at bounding box center [163, 157] width 155 height 12
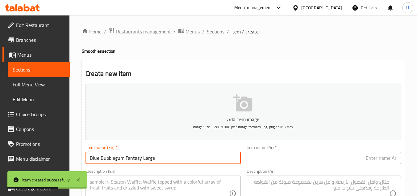
click at [200, 155] on input "Blue Bubblegum Fantasy Large" at bounding box center [163, 157] width 155 height 12
type input "Blue Bubblegum Fantasy Large"
click at [328, 158] on input "text" at bounding box center [323, 157] width 155 height 12
paste input "علكة الفقاعات الزرقاء الخيالية كبيرة الحجم"
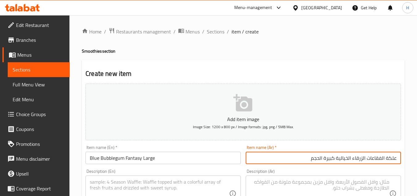
drag, startPoint x: 364, startPoint y: 157, endPoint x: 412, endPoint y: 156, distance: 47.3
drag, startPoint x: 382, startPoint y: 159, endPoint x: 403, endPoint y: 159, distance: 21.6
click at [403, 159] on div "Item name (Ar)   * بابل جم زرقاء الخيالية كبيرة الحجم Item name (Ar) *" at bounding box center [324, 154] width 160 height 24
click at [395, 165] on div "Item name (Ar)   * بابل جم زرقاء الخيالية كبيرة الحجم Item name (Ar) *" at bounding box center [324, 154] width 160 height 24
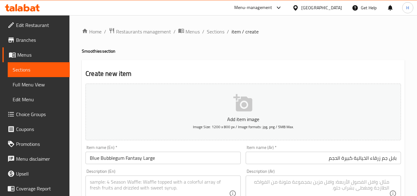
click at [363, 159] on input "بابل جم زرقاء الخيالية كبيرة الحجم" at bounding box center [323, 157] width 155 height 12
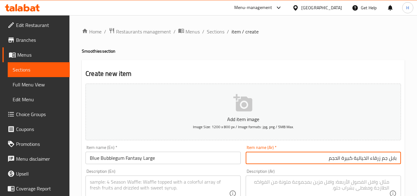
click at [363, 159] on input "بابل جم زرقاء الخيالية كبيرة الحجم" at bounding box center [323, 157] width 155 height 12
click at [334, 158] on input "بابل جم زرقاء فانتسي كبيرة الحجم" at bounding box center [323, 157] width 155 height 12
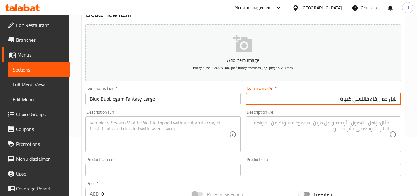
scroll to position [62, 0]
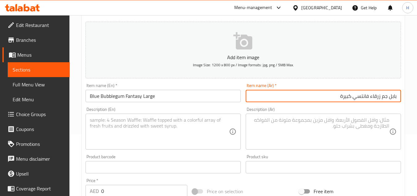
type input "بابل جم زرقاء فانتسي كبيرة"
click at [158, 129] on textarea at bounding box center [159, 131] width 139 height 29
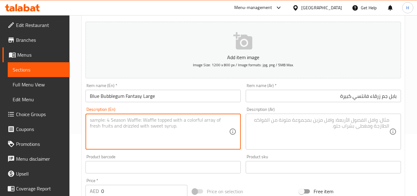
paste textarea "Blue Bubblegum Froyo , Fresh Blueberries , Banana , Low Fat Milk"
type textarea "Blue Bubblegum Froyo , Fresh Blueberries , Banana , Low Fat Milk 16 OZ"
click at [161, 116] on div "Blue Bubblegum Froyo , Fresh Blueberries , Banana , Low Fat Milk 16 OZ Descript…" at bounding box center [163, 131] width 155 height 36
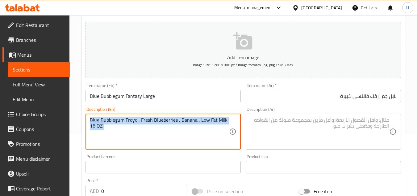
click at [161, 116] on div "Blue Bubblegum Froyo , Fresh Blueberries , Banana , Low Fat Milk 16 OZ Descript…" at bounding box center [163, 131] width 155 height 36
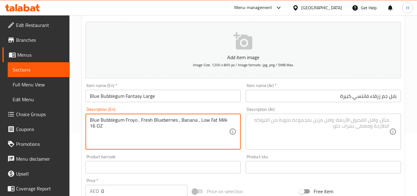
click at [169, 125] on textarea "Blue Bubblegum Froyo , Fresh Blueberries , Banana , Low Fat Milk 16 OZ" at bounding box center [159, 131] width 139 height 29
click at [328, 116] on div "Description (Ar)" at bounding box center [323, 131] width 155 height 36
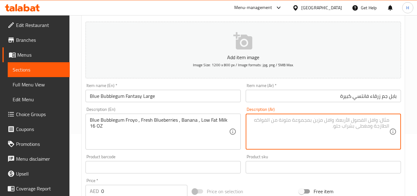
paste textarea "مشروب العلكة الزرقاء المجمد، توت أزرق طازج، موز، حليب قليل الدسم 16 أونصة"
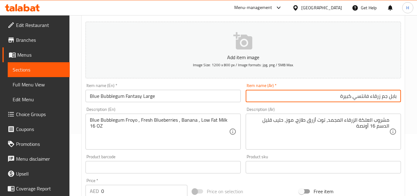
drag, startPoint x: 397, startPoint y: 97, endPoint x: 374, endPoint y: 99, distance: 22.9
click at [374, 99] on input "بابل جم زرقاء فانتسي كبيرة" at bounding box center [323, 96] width 155 height 12
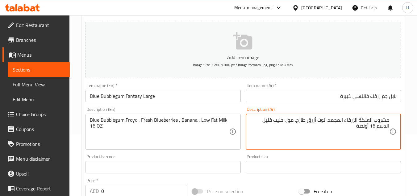
drag, startPoint x: 371, startPoint y: 119, endPoint x: 418, endPoint y: 123, distance: 47.4
click at [417, 122] on html "​ Menu-management United Arab Emirates Get Help H Edit Restaurant Branches Menu…" at bounding box center [208, 36] width 417 height 196
click at [375, 120] on textarea "علكة الزرقاء المجمد، توت أزرق طازج، موز، حليب قليل الدسم 16 أونصة" at bounding box center [319, 131] width 139 height 29
click at [359, 121] on textarea "علكة زرقاء المجمد، توت أزرق طازج، موز، حليب قليل الدسم 16 أونصة" at bounding box center [319, 131] width 139 height 29
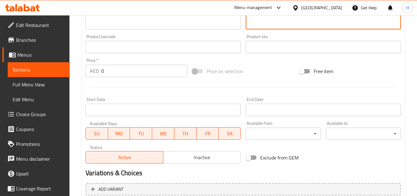
scroll to position [185, 0]
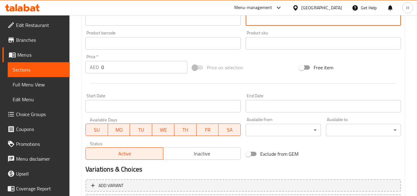
type textarea "علكة زرقاء فرويو، توت أزرق طازج، موز، حليب قليل الدسم 16 أونصة"
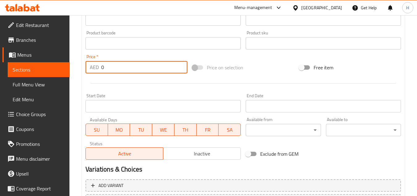
click at [106, 62] on input "0" at bounding box center [144, 67] width 86 height 12
type input "33"
click at [122, 82] on div at bounding box center [243, 83] width 321 height 15
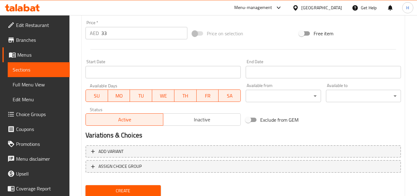
scroll to position [241, 0]
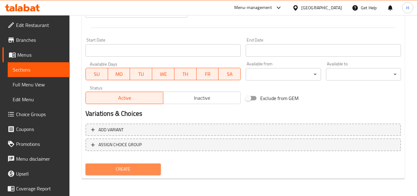
click at [142, 170] on span "Create" at bounding box center [123, 169] width 65 height 8
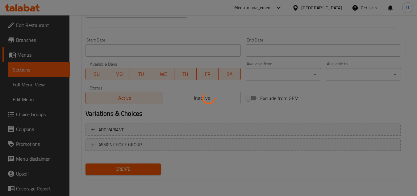
type input "0"
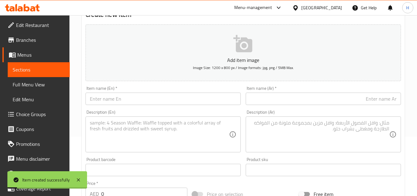
scroll to position [0, 0]
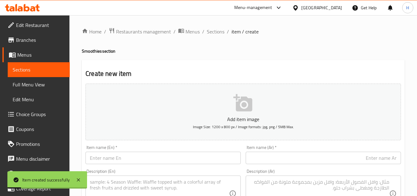
click at [185, 154] on input "text" at bounding box center [163, 157] width 155 height 12
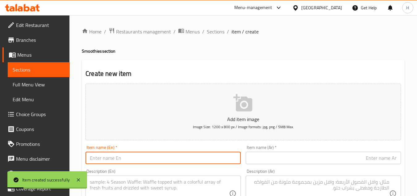
paste input "Original Berry Boost"
click at [220, 156] on input "Original Berry Boost Large" at bounding box center [163, 157] width 155 height 12
type input "Original Berry Boost Large"
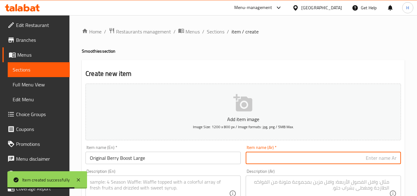
click at [340, 158] on input "text" at bounding box center [323, 157] width 155 height 12
paste input "تعزيز التوت الأصلي كبير"
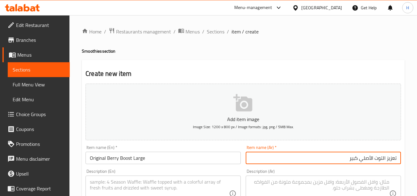
click at [390, 160] on input "تعزيز التوت الأصلي كبير" at bounding box center [323, 157] width 155 height 12
drag, startPoint x: 370, startPoint y: 160, endPoint x: 412, endPoint y: 158, distance: 42.4
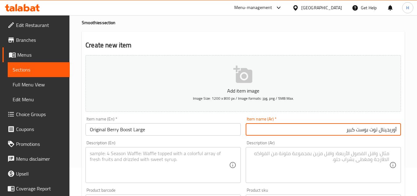
scroll to position [62, 0]
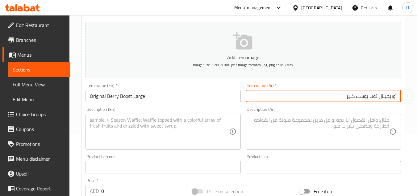
type input "أوريجينال توت بوست كبير"
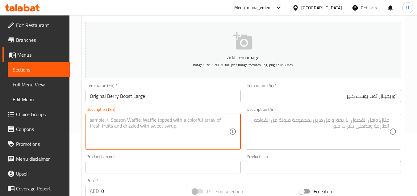
click at [176, 130] on textarea at bounding box center [159, 131] width 139 height 29
paste textarea "Original Froyo , Fresh Mixed Berries , Banana , Low Fat Milk"
click at [203, 123] on textarea "Original Froyo , Fresh Mixed Berries , Banana , Low Fat Milk 16 Oz" at bounding box center [159, 131] width 139 height 29
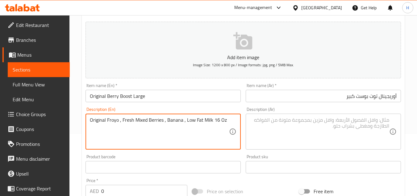
type textarea "Original Froyo , Fresh Mixed Berries , Banana , Low Fat Milk 16 Oz"
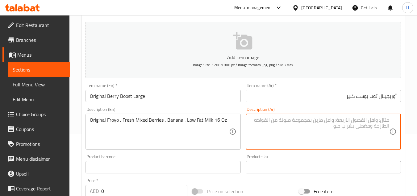
click at [323, 123] on textarea at bounding box center [319, 131] width 139 height 29
paste textarea "فرويو أصلي، توت مشكل طازج، موز، حليب قليل الدسم 16 أونصة"
click at [374, 120] on textarea "فرويو أصلي، توت مشكل طازج، موز، حليب قليل الدسم 16 أونصة" at bounding box center [319, 131] width 139 height 29
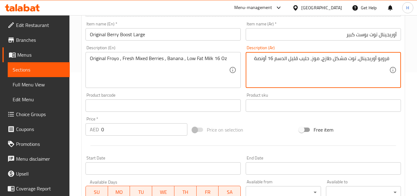
scroll to position [124, 0]
type textarea "فرويو أوريجينال، توت مشكل طازج، موز، حليب قليل الدسم 16 أونصة"
click at [117, 128] on input "0" at bounding box center [144, 129] width 86 height 12
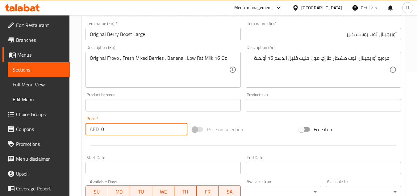
click at [117, 128] on input "0" at bounding box center [144, 129] width 86 height 12
type input "33"
click at [121, 148] on div at bounding box center [243, 145] width 321 height 15
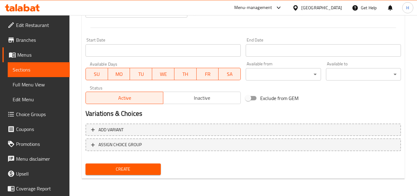
click at [142, 168] on span "Create" at bounding box center [123, 169] width 65 height 8
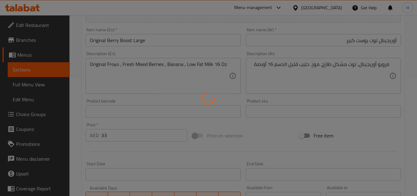
type input "0"
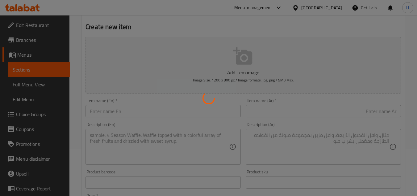
scroll to position [0, 0]
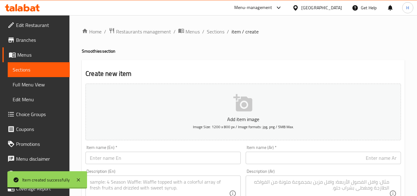
click at [145, 157] on input "text" at bounding box center [163, 157] width 155 height 12
paste input "Origiinal Froyo Smoothie"
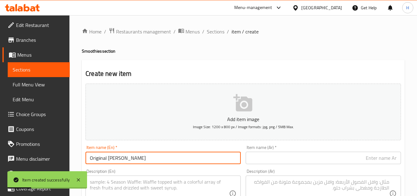
click at [101, 159] on input "Origiinal Froyo Smoothie" at bounding box center [163, 157] width 155 height 12
click at [108, 161] on input "Original Froyo Smoothie" at bounding box center [163, 157] width 155 height 12
click at [190, 159] on input "Original Froyo Smoothie" at bounding box center [163, 157] width 155 height 12
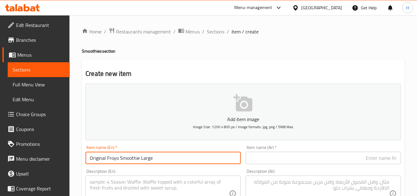
click at [194, 162] on input "Original Froyo Smoothie Large" at bounding box center [163, 157] width 155 height 12
type input "Original Froyo Smoothie Large"
click at [337, 162] on input "text" at bounding box center [323, 157] width 155 height 12
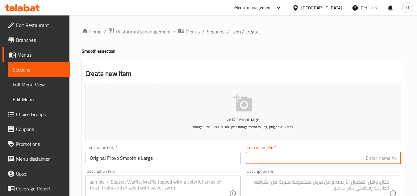
paste input "سموثي فرويو الأصلي كبير الحجم"
click at [359, 156] on input "سموثي فرويو الأصلي كبير الحجم" at bounding box center [323, 157] width 155 height 12
click at [336, 158] on input "سموثي فرويو أوريجينال كبير الحجم" at bounding box center [323, 157] width 155 height 12
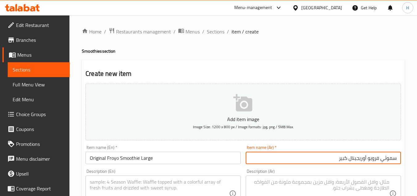
type input "سموثي فرويو أوريجينال كبير"
click at [139, 179] on textarea at bounding box center [159, 193] width 139 height 29
paste textarea "سموثي فرويو الأصلي كبير الحجم"
type textarea "سموثي فرويو الأصلي كبير الحجم"
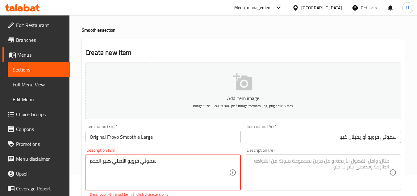
scroll to position [31, 0]
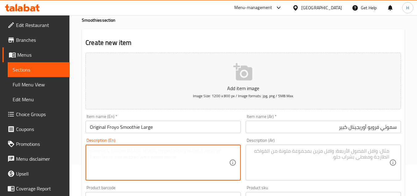
paste textarea "Original Froyo with Stevia , Banana , Low Fat Milk"
click at [184, 155] on textarea "Original Froyo with Stevia , Banana , Low Fat Milk 16 Oz" at bounding box center [159, 162] width 139 height 29
type textarea "Original Froyo with Stevia , Banana , Low Fat Milk 16 Oz"
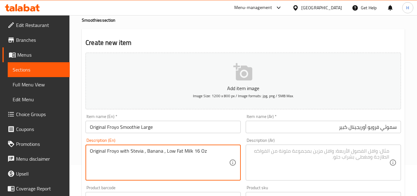
click at [327, 163] on textarea at bounding box center [319, 162] width 139 height 29
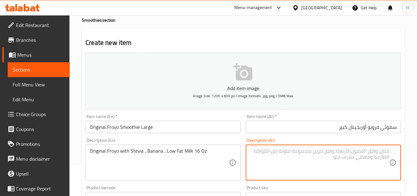
paste textarea "فرويو أصلي مع ستيفيا، موز، حليب قليل الدسم 16 أونصة"
click at [377, 152] on textarea "فرويو أصلي مع ستيفيا، موز، حليب قليل الدسم 16 أونصة" at bounding box center [319, 162] width 139 height 29
click at [375, 153] on textarea "فرويو أصلي مع ستيفيا، موز، حليب قليل الدسم 16 أونصة" at bounding box center [319, 162] width 139 height 29
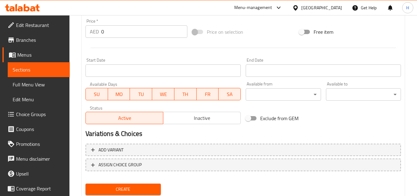
scroll to position [210, 0]
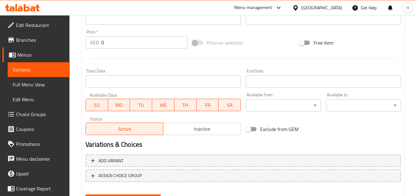
type textarea "فرويو أوريجينال مع [PERSON_NAME]، موز، حليب قليل الدسم 16 أونصة"
click at [105, 46] on input "0" at bounding box center [144, 42] width 86 height 12
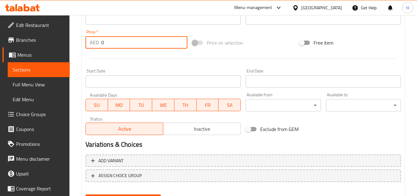
click at [105, 43] on input "0" at bounding box center [144, 42] width 86 height 12
type input "33"
click at [117, 56] on div at bounding box center [243, 58] width 321 height 15
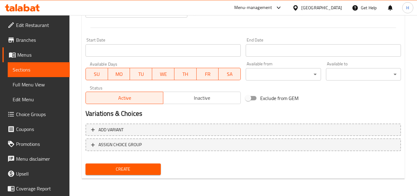
click at [147, 168] on span "Create" at bounding box center [123, 169] width 65 height 8
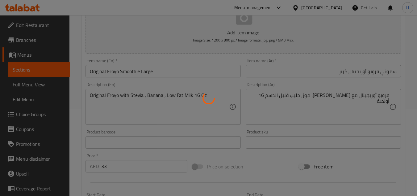
scroll to position [0, 0]
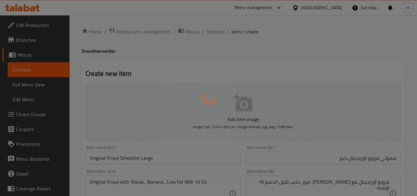
type input "0"
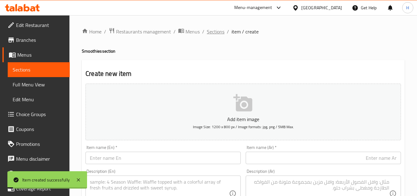
click at [222, 33] on span "Sections" at bounding box center [216, 31] width 18 height 7
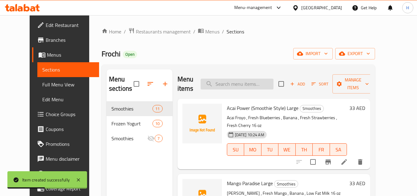
click at [238, 84] on input "search" at bounding box center [237, 83] width 73 height 11
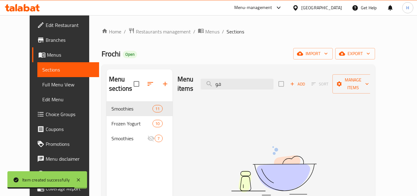
type input "ف"
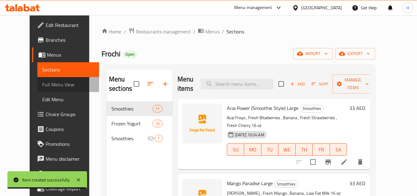
click at [52, 86] on span "Full Menu View" at bounding box center [68, 84] width 52 height 7
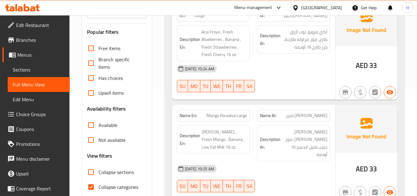
scroll to position [155, 0]
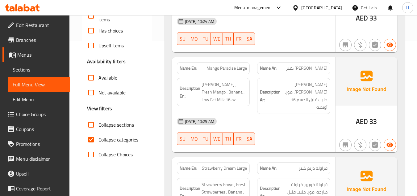
drag, startPoint x: 90, startPoint y: 125, endPoint x: 91, endPoint y: 143, distance: 18.6
click at [90, 126] on input "Collapse sections" at bounding box center [91, 124] width 15 height 15
checkbox input "true"
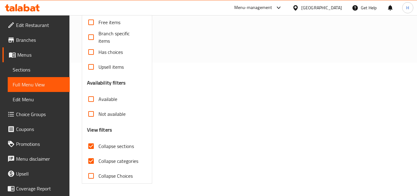
click at [91, 153] on input "Collapse categories" at bounding box center [91, 160] width 15 height 15
checkbox input "false"
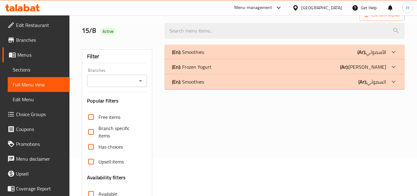
scroll to position [0, 0]
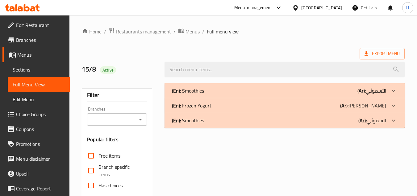
click at [229, 91] on div "(En): Smoothies (Ar): الأسموثي" at bounding box center [279, 90] width 214 height 7
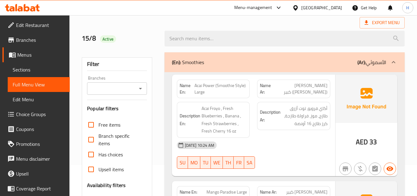
scroll to position [34, 0]
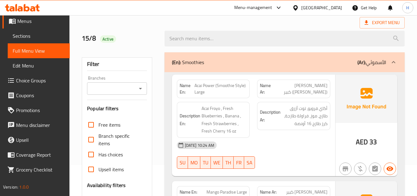
click at [216, 108] on span "Acai Froyo , Fresh Blueberries , Banana , Fresh Strawberries , Fresh Cherry 16 …" at bounding box center [225, 119] width 46 height 30
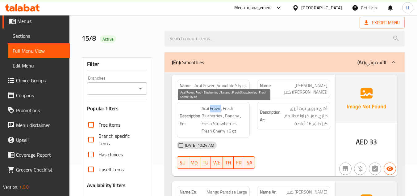
click at [216, 108] on span "Acai Froyo , Fresh Blueberries , Banana , Fresh Strawberries , Fresh Cherry 16 …" at bounding box center [225, 119] width 46 height 30
copy span "Froyo"
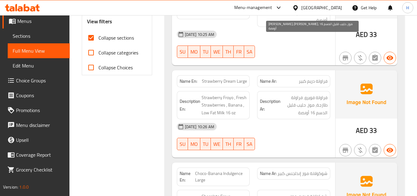
scroll to position [247, 0]
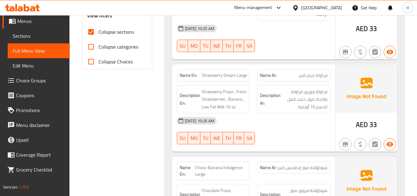
click at [228, 73] on div "Name En: Strawberry Dream Large" at bounding box center [213, 75] width 73 height 12
click at [226, 72] on span "Strawberry Dream Large" at bounding box center [224, 75] width 45 height 6
copy span "Strawberry Dream Large"
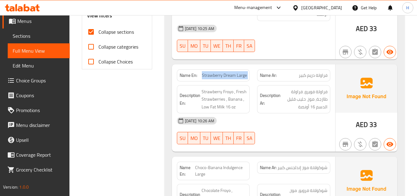
click at [29, 34] on span "Sections" at bounding box center [39, 35] width 52 height 7
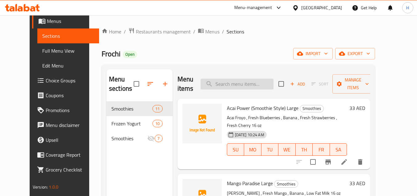
click at [257, 81] on input "search" at bounding box center [237, 83] width 73 height 11
paste input "Strawberry Dream Large"
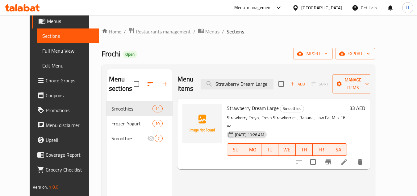
type input "Strawberry Dream Large"
click at [348, 158] on icon at bounding box center [344, 161] width 7 height 7
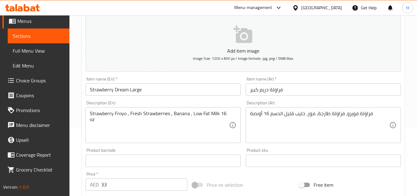
scroll to position [93, 0]
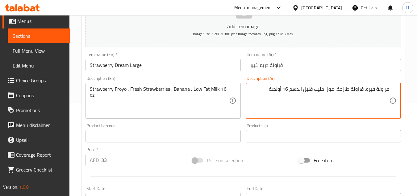
click at [369, 89] on textarea "فراولة فيرو، فراولة طازجة، موز، حليب قليل الدسم 16 أونصة" at bounding box center [319, 100] width 139 height 29
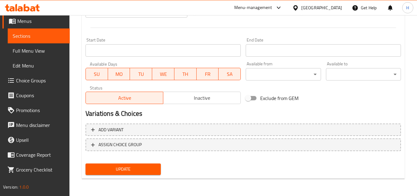
type textarea "فراولة فرويو، فراولة طازجة، موز، حليب قليل الدسم 16 أونصة"
click at [143, 163] on button "Update" at bounding box center [123, 168] width 75 height 11
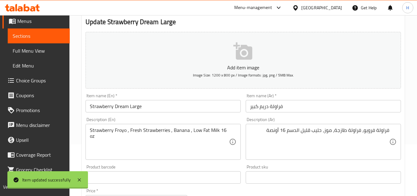
scroll to position [0, 0]
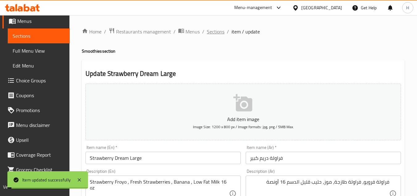
click at [216, 34] on span "Sections" at bounding box center [216, 31] width 18 height 7
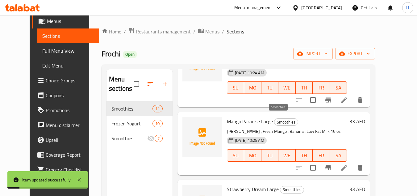
scroll to position [31, 0]
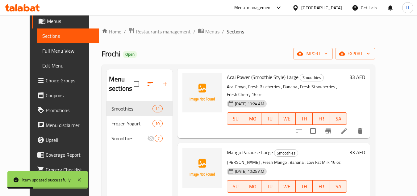
click at [50, 53] on span "Full Menu View" at bounding box center [68, 50] width 52 height 7
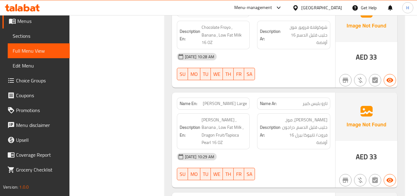
scroll to position [415, 0]
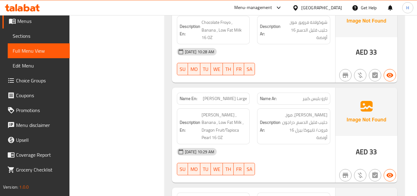
click at [243, 95] on span "[PERSON_NAME] Large" at bounding box center [225, 98] width 44 height 6
copy span "[PERSON_NAME] Large"
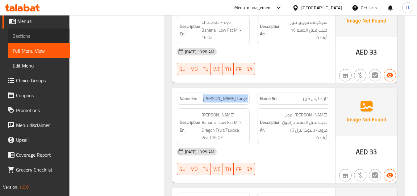
click at [46, 39] on span "Sections" at bounding box center [39, 35] width 52 height 7
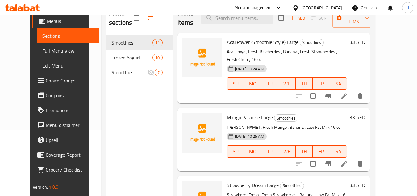
scroll to position [56, 0]
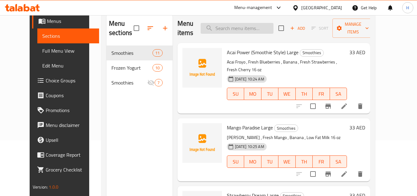
click at [256, 33] on input "search" at bounding box center [237, 28] width 73 height 11
paste input "[PERSON_NAME] Large"
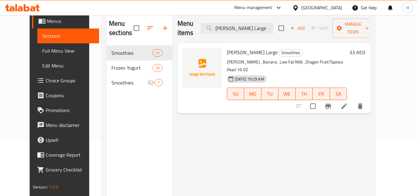
type input "[PERSON_NAME] Large"
click at [345, 89] on span "SA" at bounding box center [339, 93] width 12 height 9
click at [348, 102] on icon at bounding box center [344, 105] width 7 height 7
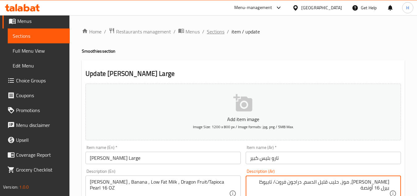
click at [220, 32] on span "Sections" at bounding box center [216, 31] width 18 height 7
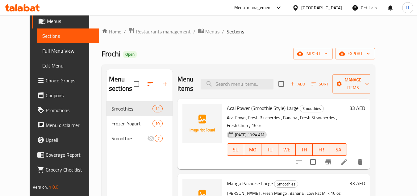
click at [42, 51] on span "Full Menu View" at bounding box center [68, 50] width 52 height 7
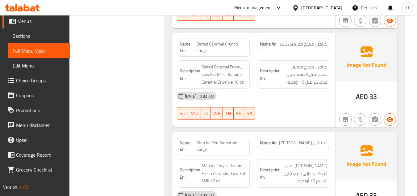
scroll to position [570, 0]
click at [224, 40] on span "Salted Caramel Crunch Large" at bounding box center [222, 46] width 51 height 13
copy span "Salted Caramel Crunch Large"
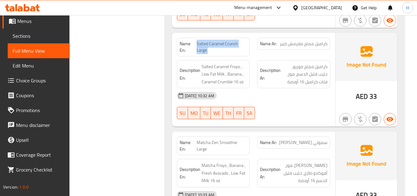
click at [40, 36] on span "Sections" at bounding box center [39, 35] width 52 height 7
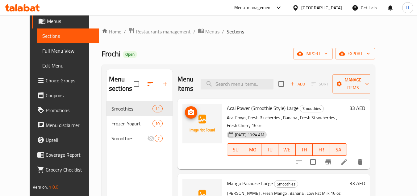
drag, startPoint x: 273, startPoint y: 59, endPoint x: 261, endPoint y: 74, distance: 18.7
click at [271, 63] on div "Home / Restaurants management / Menus / Sections Frochi Open import export Menu…" at bounding box center [239, 149] width 274 height 242
click at [261, 74] on div "Menu items Add Sort Manage items" at bounding box center [274, 83] width 193 height 29
click at [261, 91] on div "Menu items Add Sort Manage items" at bounding box center [274, 83] width 193 height 29
click at [257, 81] on input "search" at bounding box center [237, 83] width 73 height 11
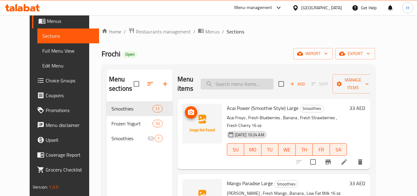
paste input "Salted Caramel Crunch Large"
type input "Salted Caramel Crunch Large"
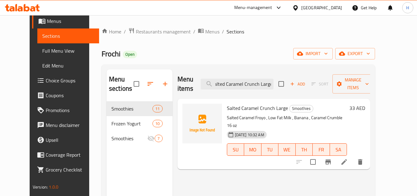
click at [348, 158] on icon at bounding box center [344, 161] width 7 height 7
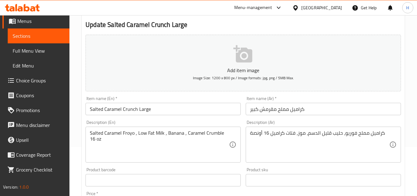
scroll to position [124, 0]
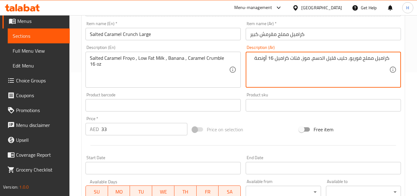
click at [355, 56] on textarea "كراميل مملح فوريو، حليب قليل الدسم، موز، فتات كراميل 16 أونصة" at bounding box center [319, 69] width 139 height 29
click at [357, 60] on textarea "كراميل مملح فريو، حليب قليل الدسم، موز، فتات كراميل 16 أونصة" at bounding box center [319, 69] width 139 height 29
type textarea "كراميل مملح فرويو، حليب قليل الدسم، موز، فتات كراميل 16 أونصة"
click at [335, 94] on div "Product sku Product sku" at bounding box center [323, 101] width 155 height 19
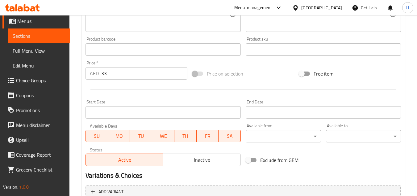
scroll to position [241, 0]
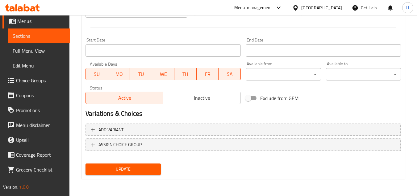
click at [140, 172] on span "Update" at bounding box center [123, 169] width 65 height 8
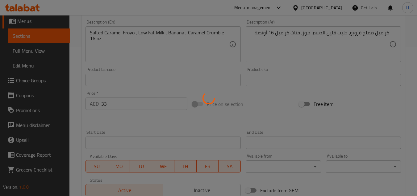
scroll to position [148, 0]
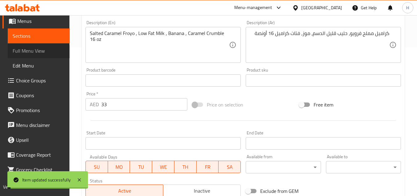
click at [38, 52] on span "Full Menu View" at bounding box center [39, 50] width 52 height 7
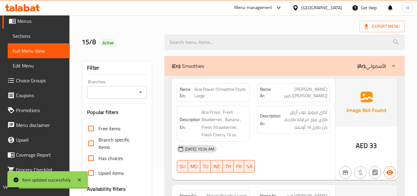
scroll to position [148, 0]
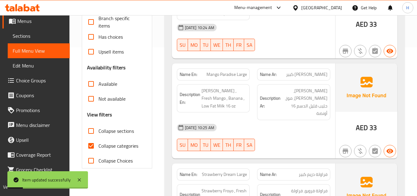
click at [94, 149] on input "Collapse categories" at bounding box center [91, 145] width 15 height 15
checkbox input "false"
click at [92, 127] on input "Collapse sections" at bounding box center [91, 130] width 15 height 15
checkbox input "true"
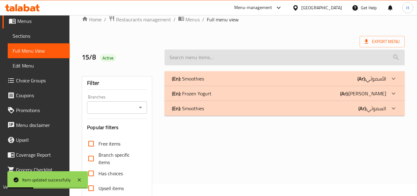
scroll to position [10, 0]
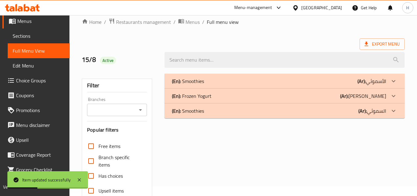
drag, startPoint x: 243, startPoint y: 75, endPoint x: 243, endPoint y: 69, distance: 6.2
click at [243, 79] on div "(En): Smoothies (Ar): الأسموثي" at bounding box center [285, 81] width 240 height 15
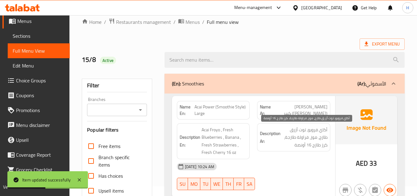
click at [311, 131] on span "أكاي فرويو، توت أزرق طازج، موز، فراولة طازجة، كرز طازج 16 أونصة" at bounding box center [305, 137] width 46 height 23
copy span "فرويو"
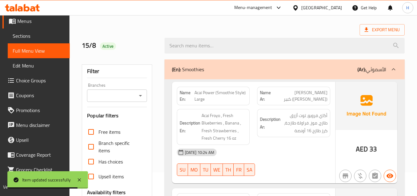
scroll to position [0, 0]
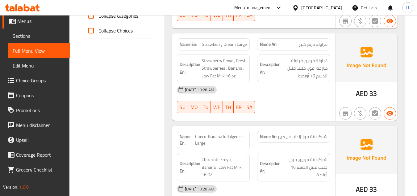
click at [34, 80] on span "Choice Groups" at bounding box center [40, 80] width 49 height 7
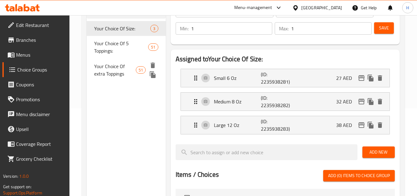
click at [112, 74] on span "Your Choice Of extra Toppings" at bounding box center [115, 69] width 42 height 15
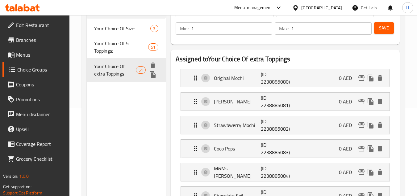
type input "Your Choice Of extra Toppings"
type input "اختيارك من الإضافات الإضافية"
type input "0"
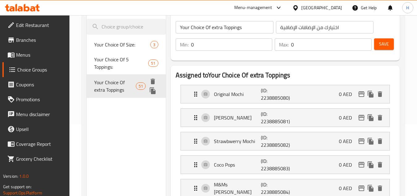
scroll to position [57, 0]
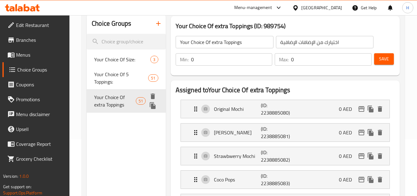
click at [116, 80] on span "Your Choice Of 5 Toppings:" at bounding box center [121, 77] width 54 height 15
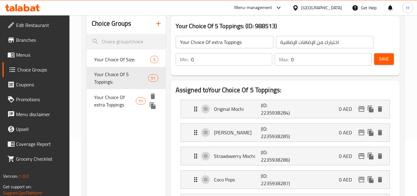
type input "Your Choice Of 5 Toppings:"
type input "اختيارك من 5 إضافات مجانية:"
type input "1"
type input "5"
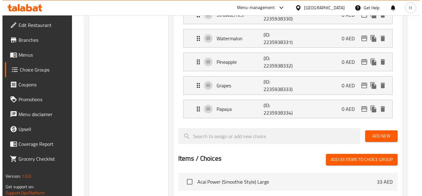
scroll to position [1391, 0]
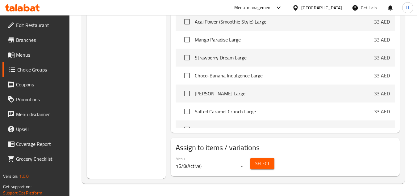
click at [260, 163] on span "Select" at bounding box center [263, 163] width 14 height 8
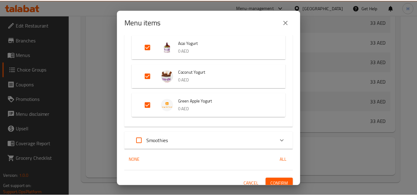
scroll to position [276, 0]
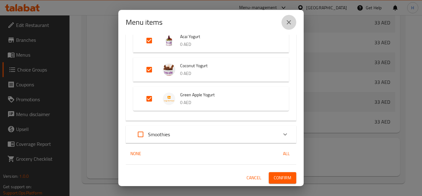
click at [293, 27] on button "close" at bounding box center [289, 22] width 15 height 15
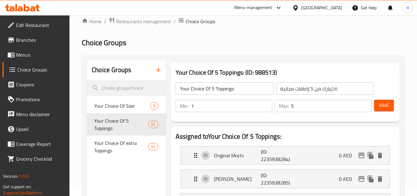
scroll to position [0, 0]
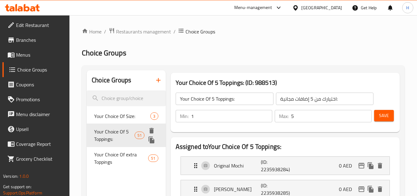
click at [127, 126] on div "Your Choice Of 5 Toppings: 51" at bounding box center [126, 134] width 79 height 23
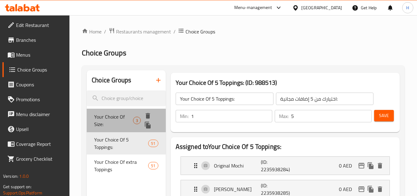
click at [127, 121] on span "Your Choice Of Size:" at bounding box center [113, 120] width 39 height 15
type input "Your Choice Of Size:"
type input "اختيارك من الحجم:"
type input "1"
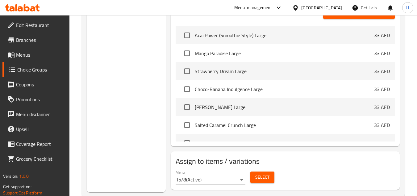
scroll to position [263, 0]
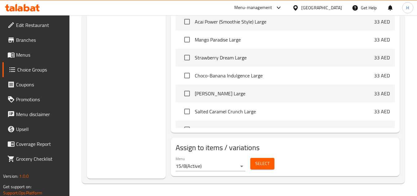
click at [260, 164] on span "Select" at bounding box center [263, 163] width 14 height 8
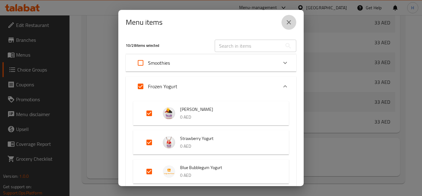
click at [292, 25] on icon "close" at bounding box center [288, 22] width 7 height 7
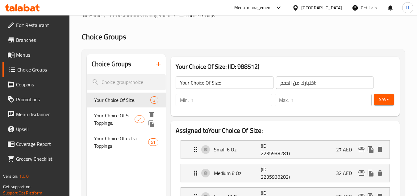
click at [114, 136] on span "Your Choice Of extra Toppings" at bounding box center [121, 141] width 54 height 15
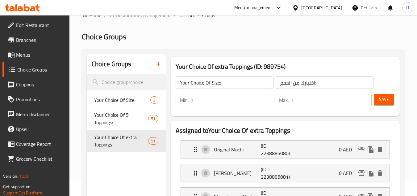
type input "Your Choice Of extra Toppings"
type input "اختيارك من الإضافات الإضافية"
type input "0"
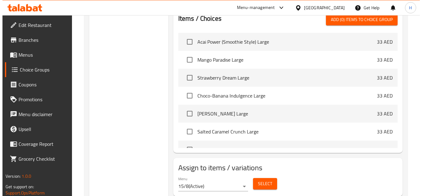
scroll to position [1391, 0]
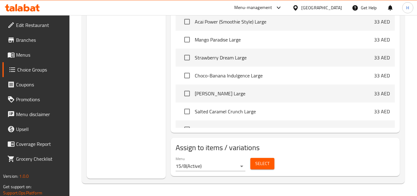
click at [256, 162] on span "Select" at bounding box center [263, 163] width 14 height 8
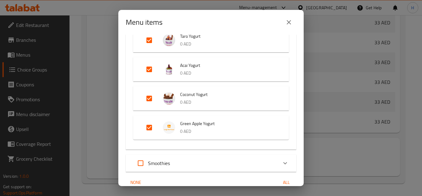
scroll to position [276, 0]
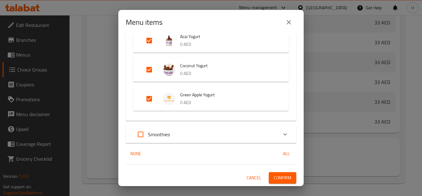
click at [204, 139] on div "Smoothies" at bounding box center [205, 134] width 145 height 15
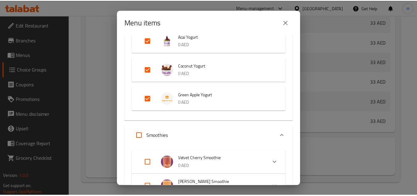
scroll to position [369, 0]
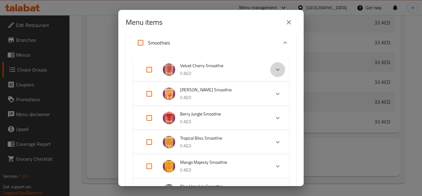
click at [274, 73] on icon "Expand" at bounding box center [277, 69] width 7 height 7
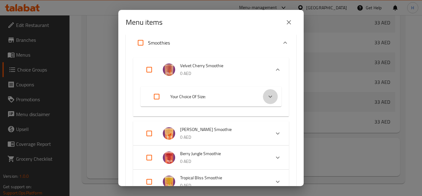
click at [263, 97] on div "Expand" at bounding box center [270, 96] width 15 height 15
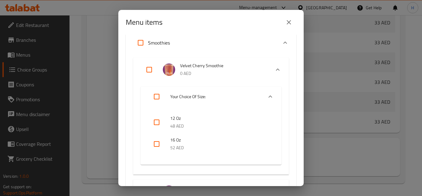
click at [286, 29] on button "close" at bounding box center [289, 22] width 15 height 15
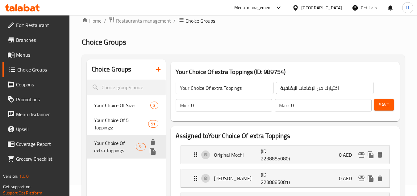
scroll to position [0, 0]
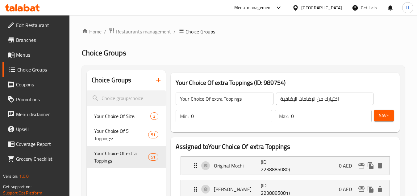
click at [157, 82] on icon "button" at bounding box center [158, 79] width 7 height 7
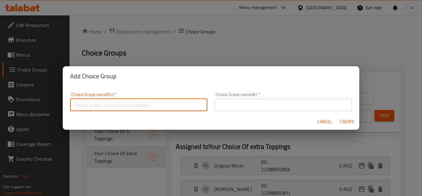
click at [158, 105] on input "text" at bounding box center [138, 105] width 137 height 12
type input "Your Choice Of:"
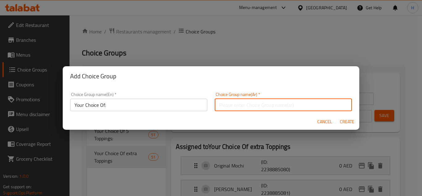
drag, startPoint x: 240, startPoint y: 106, endPoint x: 237, endPoint y: 107, distance: 3.5
click at [237, 107] on input "text" at bounding box center [283, 105] width 137 height 12
click at [311, 106] on input "إختيارك من الحجم:" at bounding box center [283, 105] width 137 height 12
type input "إختيارك من:"
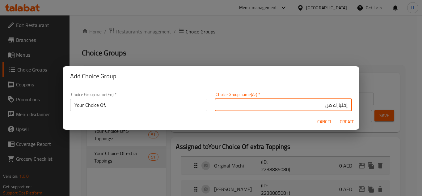
click at [345, 117] on button "Create" at bounding box center [347, 121] width 20 height 11
type input "Your Choice Of:"
type input "إختيارك من:"
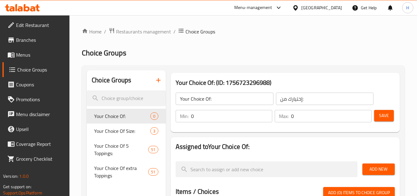
type input "1"
click at [266, 114] on input "1" at bounding box center [232, 116] width 82 height 12
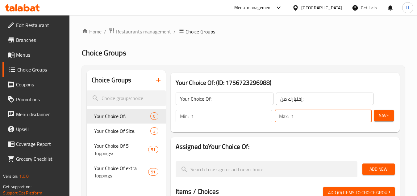
type input "1"
click at [366, 114] on input "1" at bounding box center [331, 116] width 81 height 12
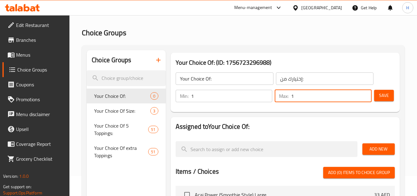
scroll to position [31, 0]
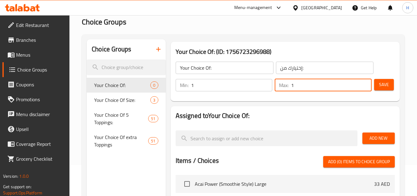
click at [385, 132] on div "Add New" at bounding box center [378, 138] width 37 height 21
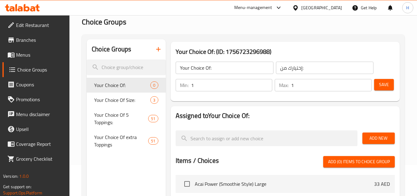
click at [379, 139] on span "Add New" at bounding box center [379, 138] width 23 height 8
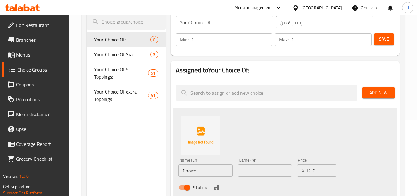
scroll to position [124, 0]
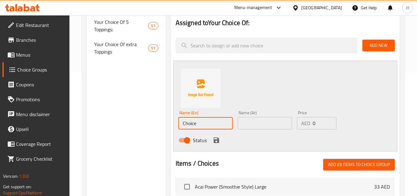
click at [212, 125] on input "Choice" at bounding box center [206, 123] width 54 height 12
paste input "Dragon Fruit"
type input "Dragon Fruit"
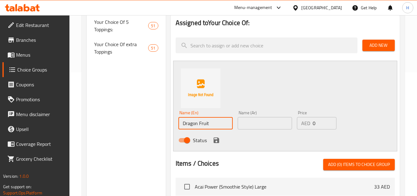
click at [249, 123] on input "text" at bounding box center [265, 123] width 54 height 12
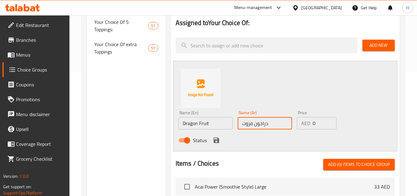
type input "دراجون فروت"
click at [218, 139] on icon "save" at bounding box center [217, 140] width 6 height 6
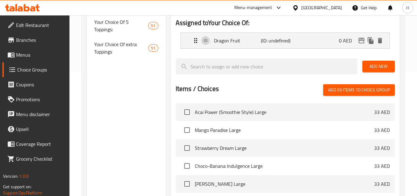
click at [376, 68] on span "Add New" at bounding box center [379, 66] width 23 height 8
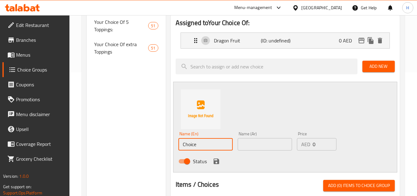
click at [214, 144] on input "Choice" at bounding box center [206, 144] width 54 height 12
paste input "Tapioca Pearl"
type input "Tapioca Pearl"
click at [253, 143] on input "text" at bounding box center [265, 144] width 54 height 12
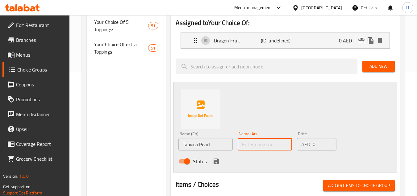
click at [262, 151] on div "Name (Ar) Name (Ar)" at bounding box center [264, 141] width 59 height 24
click at [262, 147] on input "text" at bounding box center [265, 144] width 54 height 12
paste input "التابيوكا"
type input "التابيوكا"
paste input "لؤلؤة التابيوكا"
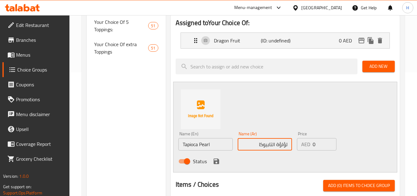
drag, startPoint x: 273, startPoint y: 147, endPoint x: 298, endPoint y: 144, distance: 24.6
click at [298, 144] on div "Name (En) Tapioca Pearl Name (En) Name (Ar) لؤلؤة التابيوكا Name (Ar) Price AED…" at bounding box center [265, 149] width 178 height 40
type input "تابيوكا بيرل"
click at [218, 160] on icon "save" at bounding box center [217, 161] width 6 height 6
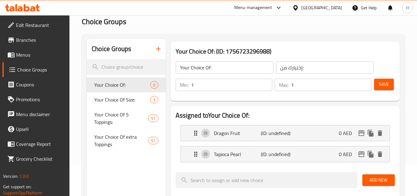
scroll to position [31, 0]
click at [384, 84] on span "Save" at bounding box center [384, 85] width 10 height 8
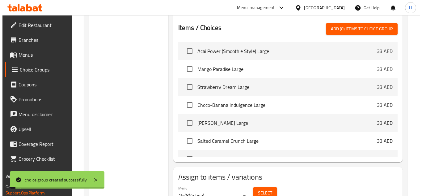
scroll to position [240, 0]
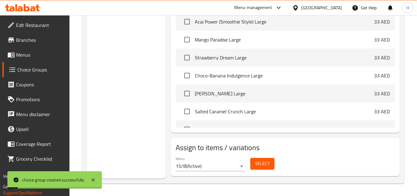
click at [265, 166] on span "Select" at bounding box center [263, 163] width 14 height 8
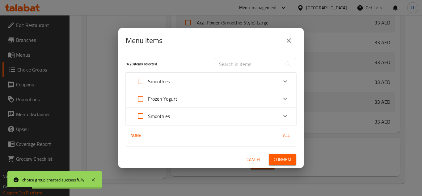
click at [184, 83] on div "Smoothies" at bounding box center [205, 81] width 145 height 15
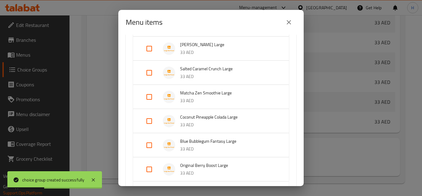
scroll to position [155, 0]
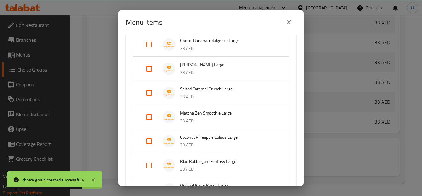
click at [149, 69] on input "Expand" at bounding box center [149, 68] width 15 height 15
checkbox input "true"
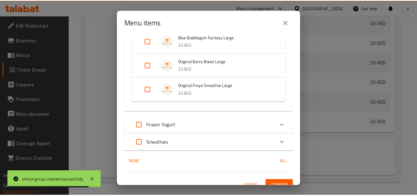
scroll to position [265, 0]
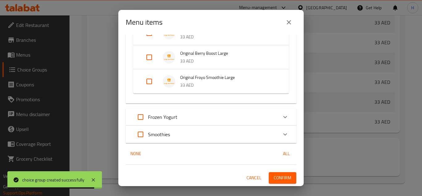
click at [275, 171] on div "1 / 28 items selected ​ Smoothies Acai Power (Smoothie Style) Large 33 AED Mang…" at bounding box center [210, 110] width 185 height 151
click at [274, 174] on span "Confirm" at bounding box center [283, 178] width 18 height 8
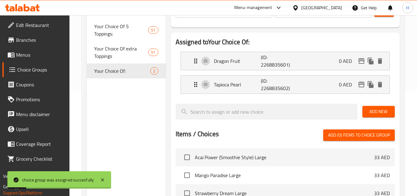
scroll to position [0, 0]
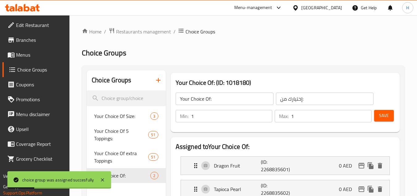
click at [49, 56] on span "Menus" at bounding box center [40, 54] width 49 height 7
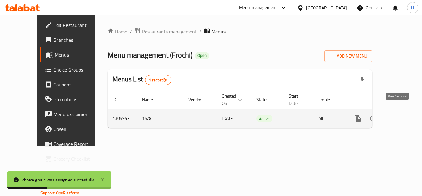
click at [403, 111] on link "enhanced table" at bounding box center [402, 118] width 15 height 15
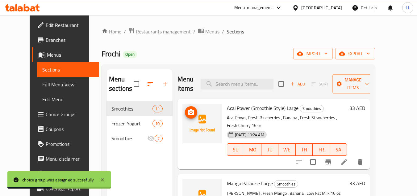
scroll to position [62, 0]
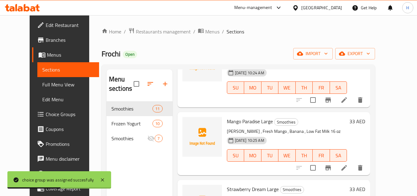
click at [54, 86] on span "Full Menu View" at bounding box center [68, 84] width 52 height 7
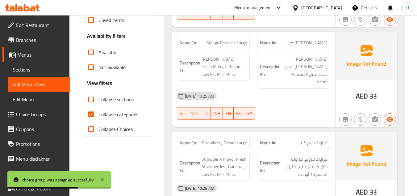
scroll to position [185, 0]
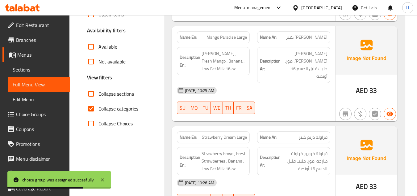
click at [95, 111] on input "Collapse categories" at bounding box center [91, 108] width 15 height 15
checkbox input "false"
click at [91, 92] on input "Collapse sections" at bounding box center [91, 93] width 15 height 15
checkbox input "true"
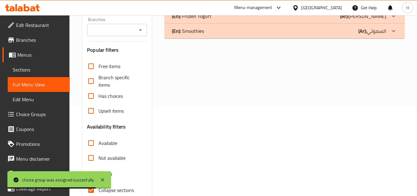
scroll to position [40, 0]
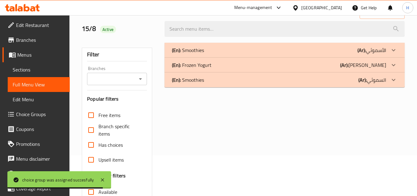
click at [243, 46] on div "(En): Smoothies (Ar): الأسموثي" at bounding box center [279, 49] width 214 height 7
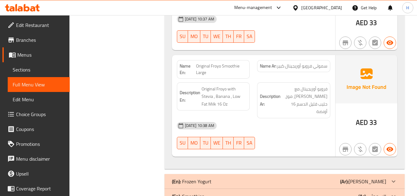
scroll to position [1156, 0]
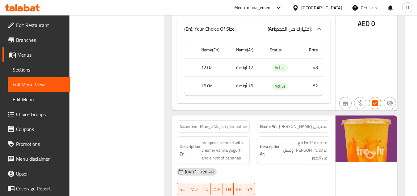
scroll to position [2094, 0]
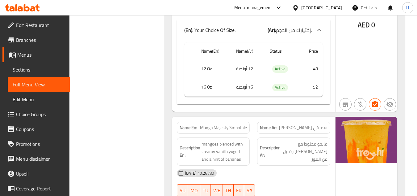
drag, startPoint x: 39, startPoint y: 74, endPoint x: 38, endPoint y: 66, distance: 8.4
click at [39, 73] on link "Sections" at bounding box center [39, 69] width 62 height 15
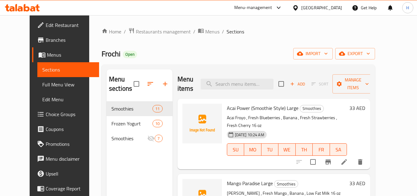
click at [203, 73] on div "Menu items Add Sort Manage items" at bounding box center [274, 83] width 193 height 29
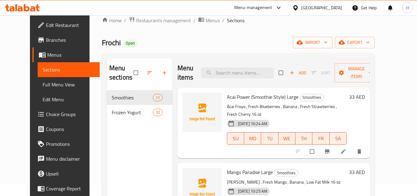
scroll to position [31, 0]
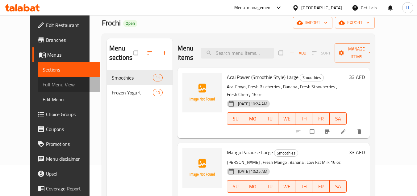
click at [48, 84] on span "Full Menu View" at bounding box center [69, 84] width 52 height 7
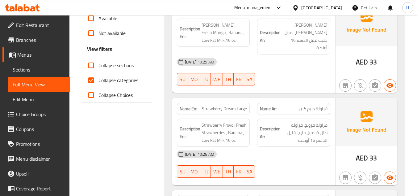
scroll to position [216, 0]
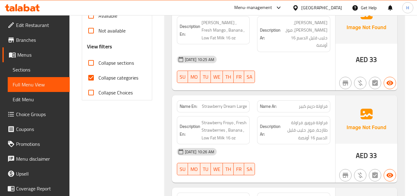
click at [95, 81] on input "Collapse categories" at bounding box center [91, 77] width 15 height 15
checkbox input "false"
click at [92, 63] on input "Collapse sections" at bounding box center [91, 62] width 15 height 15
checkbox input "true"
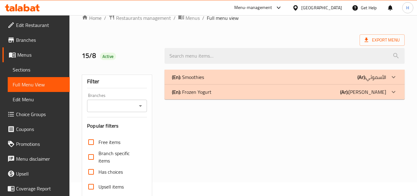
scroll to position [10, 0]
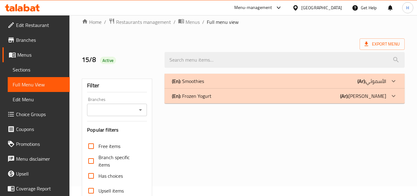
click at [228, 80] on div "(En): Smoothies (Ar): الأسموثي" at bounding box center [279, 80] width 214 height 7
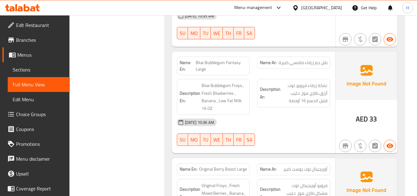
scroll to position [911, 0]
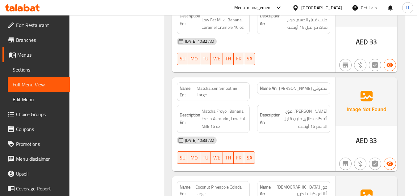
click at [32, 68] on span "Sections" at bounding box center [39, 69] width 52 height 7
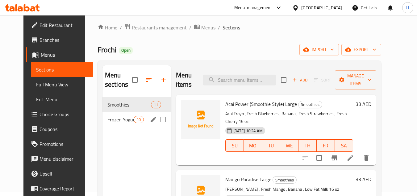
scroll to position [31, 0]
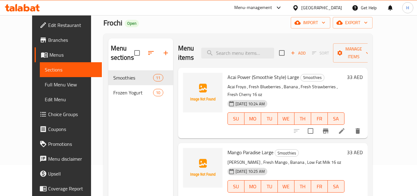
click at [49, 57] on span "Menus" at bounding box center [73, 54] width 48 height 7
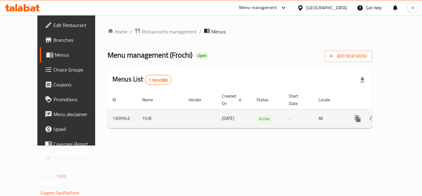
click at [400, 116] on icon "enhanced table" at bounding box center [403, 119] width 6 height 6
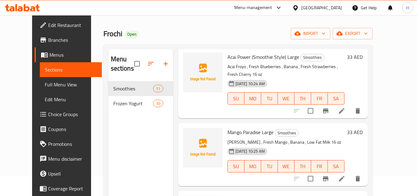
scroll to position [31, 0]
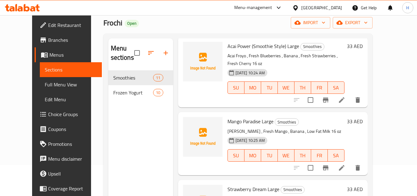
click at [49, 56] on span "Menus" at bounding box center [73, 54] width 48 height 7
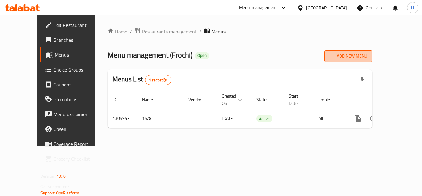
click at [367, 55] on span "Add New Menu" at bounding box center [348, 56] width 38 height 8
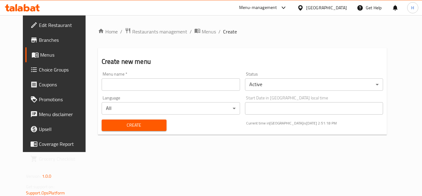
click at [156, 86] on input "text" at bounding box center [171, 84] width 138 height 12
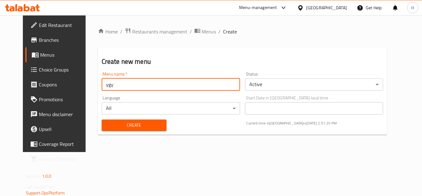
type input "ygy"
click at [142, 121] on span "Create" at bounding box center [134, 125] width 55 height 8
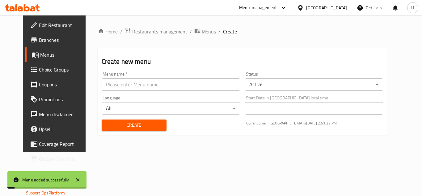
click at [40, 53] on span "Menus" at bounding box center [64, 54] width 48 height 7
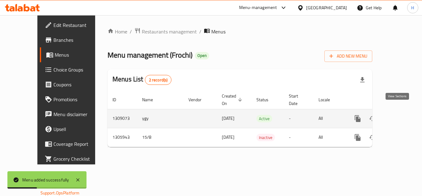
click at [399, 115] on icon "enhanced table" at bounding box center [402, 118] width 7 height 7
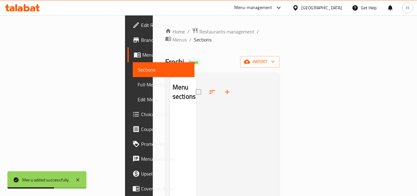
click at [142, 56] on span "Menus" at bounding box center [166, 54] width 48 height 7
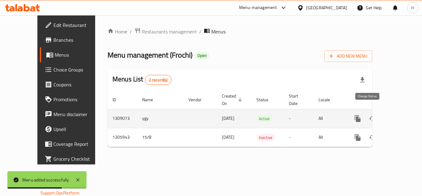
click at [369, 115] on icon "enhanced table" at bounding box center [372, 118] width 7 height 7
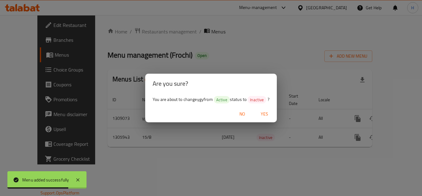
click at [261, 113] on span "Yes" at bounding box center [264, 114] width 15 height 8
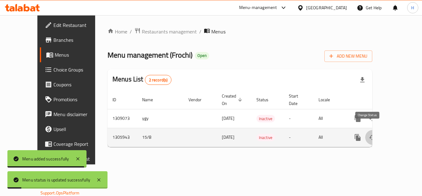
click at [371, 133] on button "enhanced table" at bounding box center [372, 137] width 15 height 15
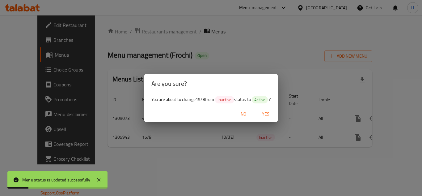
click at [269, 112] on span "Yes" at bounding box center [265, 114] width 15 height 8
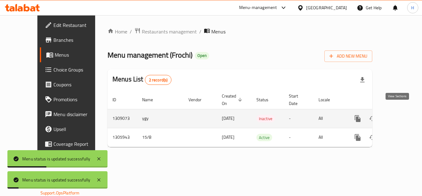
click at [399, 115] on icon "enhanced table" at bounding box center [402, 118] width 7 height 7
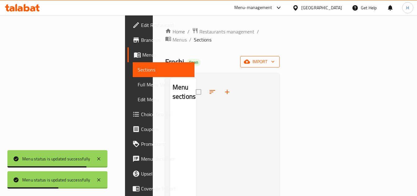
click at [280, 56] on button "import" at bounding box center [260, 61] width 40 height 11
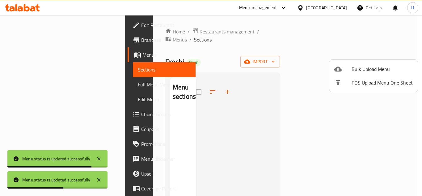
click at [348, 70] on div at bounding box center [342, 68] width 17 height 7
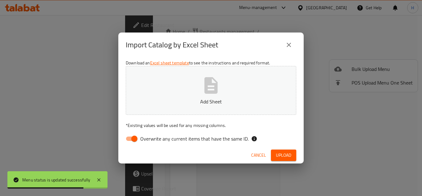
click at [218, 96] on button "Add Sheet" at bounding box center [211, 90] width 171 height 49
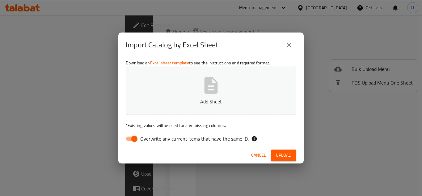
click at [260, 152] on span "Cancel" at bounding box center [258, 155] width 15 height 8
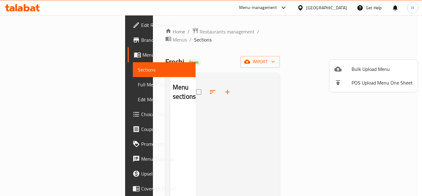
click at [214, 87] on div at bounding box center [211, 98] width 422 height 196
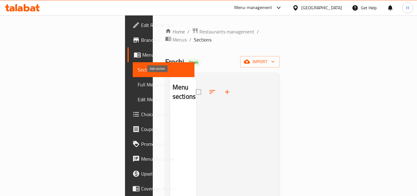
click at [224, 88] on icon "button" at bounding box center [227, 91] width 7 height 7
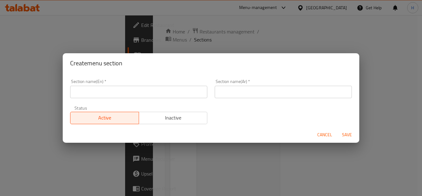
click at [156, 89] on input "text" at bounding box center [138, 92] width 137 height 12
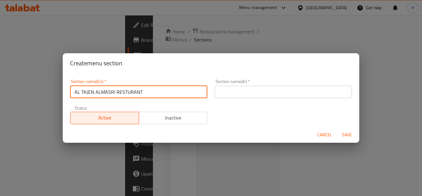
click at [145, 92] on input "AL TAJEN ALMASRI RESTURANT" at bounding box center [138, 92] width 137 height 12
type input "Smoothies"
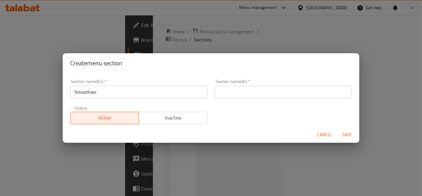
click at [262, 81] on div "Section name(Ar)   * Section name(Ar) *" at bounding box center [283, 88] width 137 height 19
click at [263, 87] on input "text" at bounding box center [283, 92] width 137 height 12
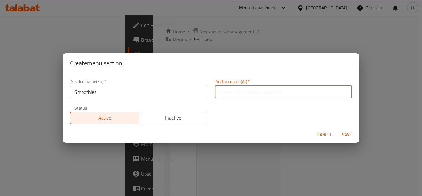
type input "الأسموثي"
click at [344, 134] on span "Save" at bounding box center [347, 135] width 15 height 8
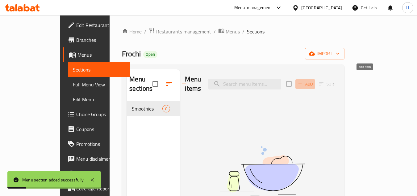
click at [303, 81] on icon "button" at bounding box center [301, 84] width 6 height 6
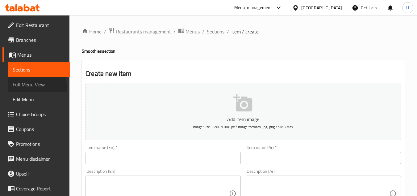
click at [21, 88] on span "Full Menu View" at bounding box center [39, 84] width 52 height 7
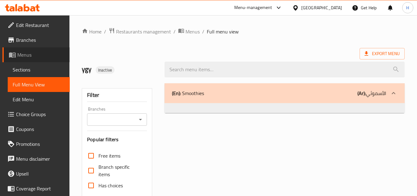
click at [39, 57] on span "Menus" at bounding box center [41, 54] width 48 height 7
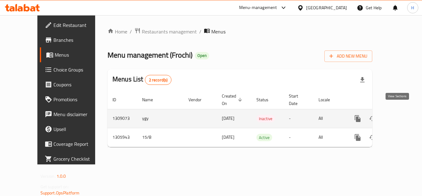
click at [397, 116] on link "enhanced table" at bounding box center [402, 118] width 15 height 15
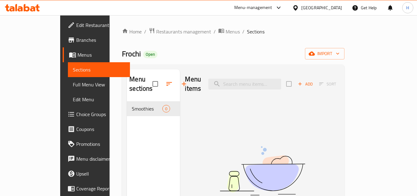
click at [73, 68] on span "Sections" at bounding box center [99, 69] width 52 height 7
click at [73, 88] on span "Full Menu View" at bounding box center [99, 84] width 52 height 7
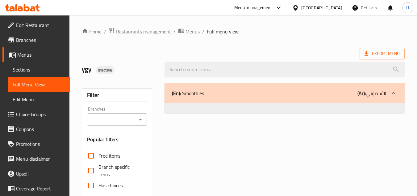
click at [42, 70] on span "Sections" at bounding box center [39, 69] width 52 height 7
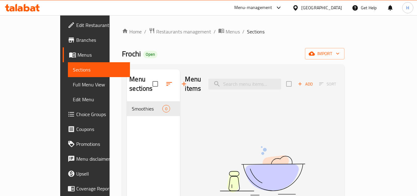
click at [78, 55] on span "Menus" at bounding box center [102, 54] width 48 height 7
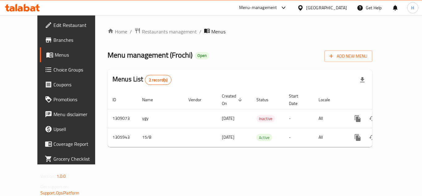
click at [53, 72] on span "Choice Groups" at bounding box center [77, 69] width 49 height 7
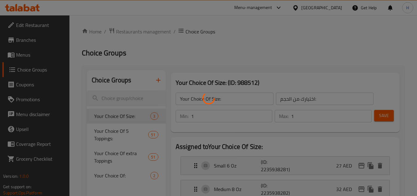
click at [23, 87] on div at bounding box center [208, 98] width 417 height 196
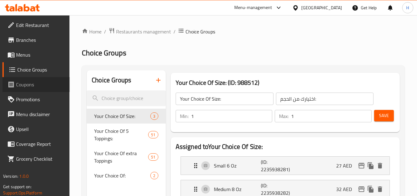
click at [37, 79] on link "Coupons" at bounding box center [35, 84] width 67 height 15
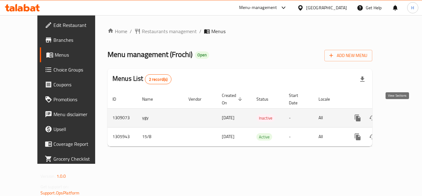
click at [400, 115] on icon "enhanced table" at bounding box center [403, 118] width 6 height 6
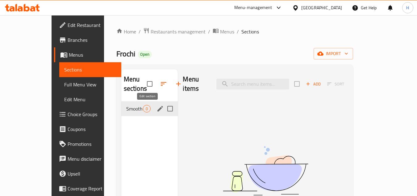
click at [157, 107] on icon "edit" at bounding box center [160, 108] width 7 height 7
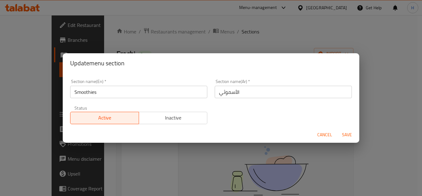
click at [322, 133] on span "Cancel" at bounding box center [324, 135] width 15 height 8
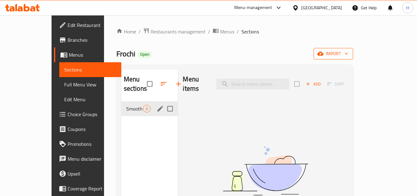
click at [349, 57] on span "import" at bounding box center [334, 54] width 30 height 8
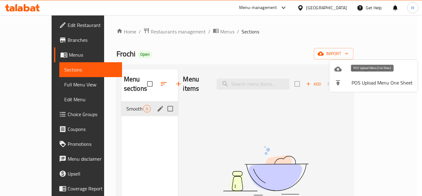
click at [346, 78] on li "POS Upload Menu One Sheet" at bounding box center [373, 83] width 88 height 14
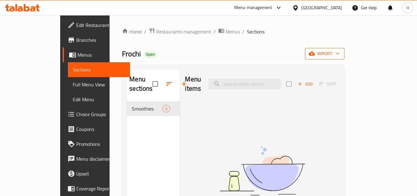
click at [340, 53] on span "import" at bounding box center [325, 54] width 30 height 8
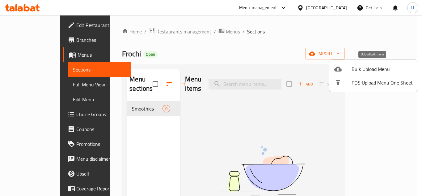
click at [370, 67] on span "Bulk Upload Menu" at bounding box center [382, 68] width 61 height 7
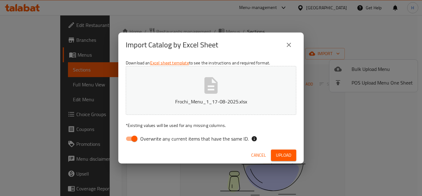
click at [180, 138] on span "Overwrite any current items that have the same ID." at bounding box center [194, 138] width 108 height 7
click at [152, 138] on input "Overwrite any current items that have the same ID." at bounding box center [134, 139] width 35 height 12
checkbox input "false"
click at [292, 154] on button "Upload" at bounding box center [283, 154] width 25 height 11
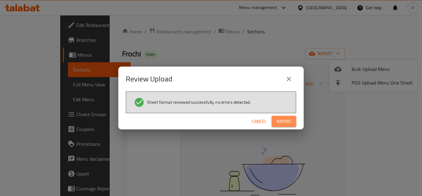
click at [293, 120] on button "Import" at bounding box center [284, 121] width 25 height 11
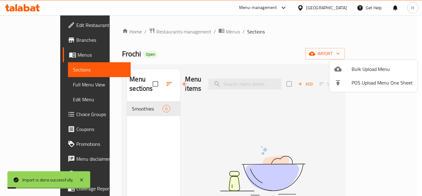
click at [46, 55] on div at bounding box center [211, 98] width 422 height 196
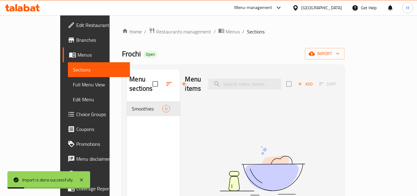
click at [78, 55] on span "Menus" at bounding box center [102, 54] width 48 height 7
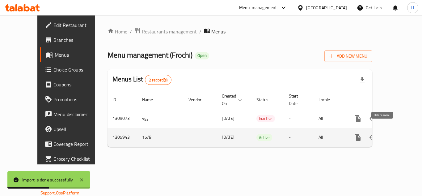
click at [399, 133] on icon "enhanced table" at bounding box center [402, 136] width 7 height 7
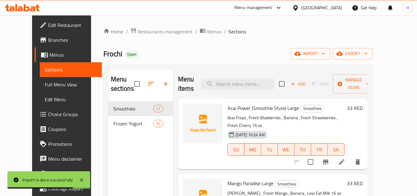
scroll to position [31, 0]
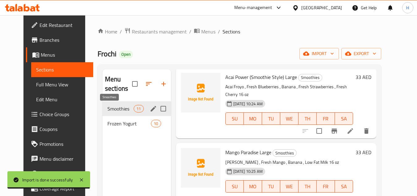
click at [117, 107] on span "Smoothies" at bounding box center [121, 108] width 26 height 7
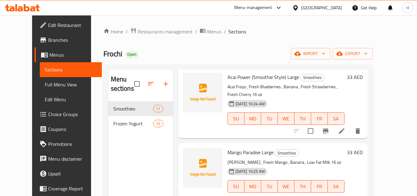
click at [49, 56] on span "Menus" at bounding box center [73, 54] width 48 height 7
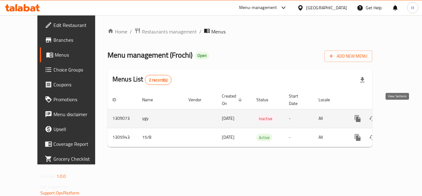
click at [395, 112] on link "enhanced table" at bounding box center [402, 118] width 15 height 15
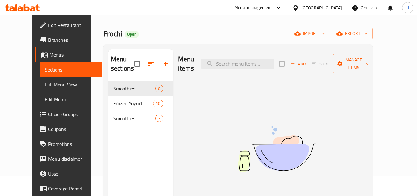
scroll to position [31, 0]
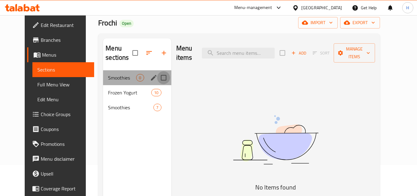
click at [157, 78] on input "Menu sections" at bounding box center [163, 77] width 13 height 13
checkbox input "true"
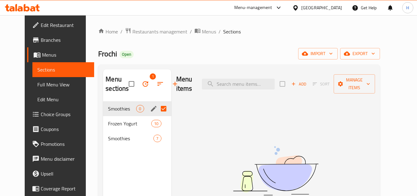
click at [367, 100] on div "Menu items Add Sort Manage items No Items found" at bounding box center [274, 167] width 204 height 196
click at [142, 83] on icon "button" at bounding box center [145, 83] width 7 height 7
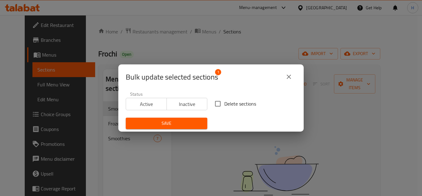
click at [225, 100] on span "Delete sections" at bounding box center [240, 103] width 32 height 7
click at [224, 99] on input "Delete sections" at bounding box center [217, 103] width 13 height 13
checkbox input "true"
click at [204, 119] on button "Save" at bounding box center [167, 122] width 82 height 11
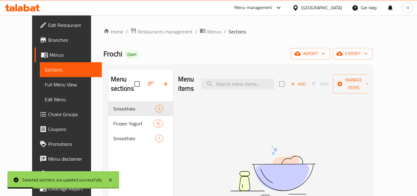
click at [45, 82] on span "Full Menu View" at bounding box center [71, 84] width 52 height 7
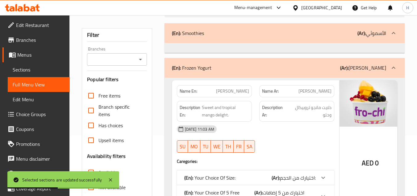
scroll to position [62, 0]
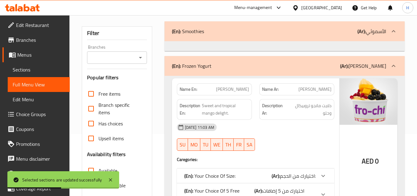
click at [59, 71] on span "Sections" at bounding box center [39, 69] width 52 height 7
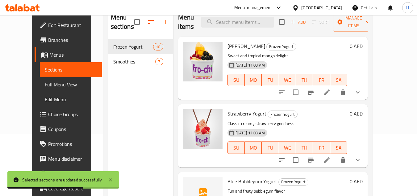
click at [45, 82] on span "Full Menu View" at bounding box center [71, 84] width 52 height 7
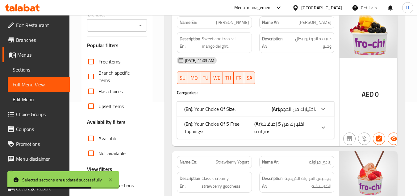
scroll to position [124, 0]
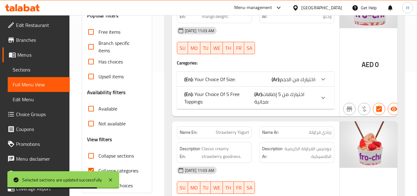
click at [92, 156] on input "Collapse sections" at bounding box center [91, 155] width 15 height 15
checkbox input "true"
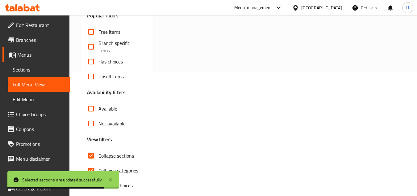
scroll to position [133, 0]
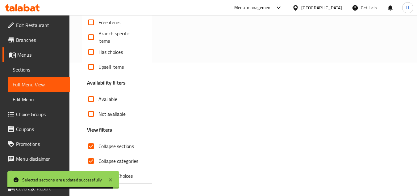
click at [91, 158] on input "Collapse categories" at bounding box center [91, 160] width 15 height 15
checkbox input "false"
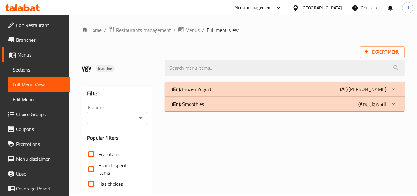
scroll to position [0, 0]
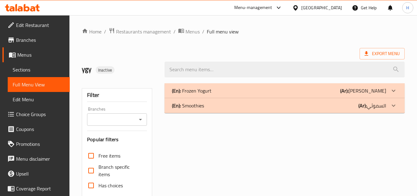
click at [267, 94] on div "(En): Smoothies (Ar): السموثي" at bounding box center [279, 90] width 214 height 7
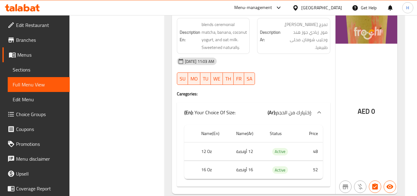
scroll to position [1375, 0]
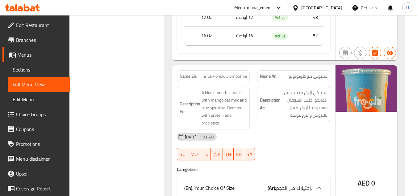
click at [383, 114] on div "AED 0" at bounding box center [367, 167] width 62 height 204
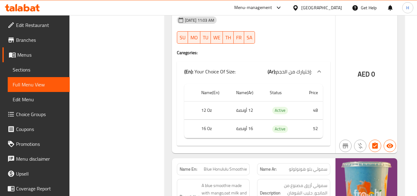
click at [25, 81] on span "Full Menu View" at bounding box center [39, 84] width 52 height 7
click at [28, 73] on span "Sections" at bounding box center [39, 69] width 52 height 7
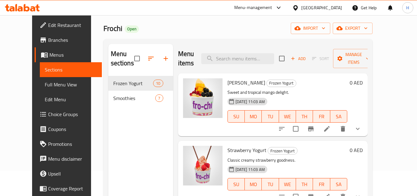
scroll to position [25, 0]
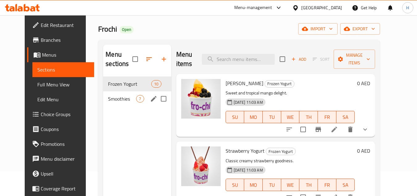
click at [109, 98] on span "Smoothies" at bounding box center [122, 98] width 28 height 7
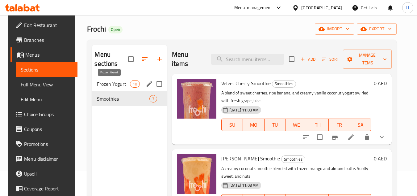
click at [108, 83] on span "Frozen Yogurt" at bounding box center [113, 83] width 33 height 7
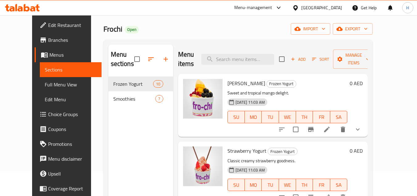
click at [45, 85] on span "Full Menu View" at bounding box center [71, 84] width 52 height 7
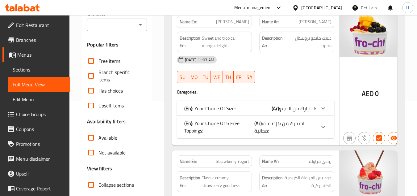
scroll to position [117, 0]
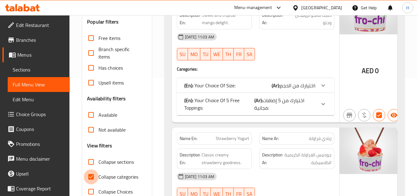
click at [93, 174] on input "Collapse categories" at bounding box center [91, 176] width 15 height 15
checkbox input "false"
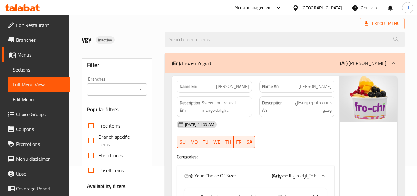
scroll to position [0, 0]
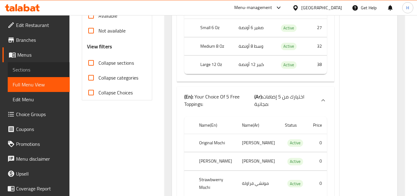
click at [57, 66] on span "Sections" at bounding box center [39, 69] width 52 height 7
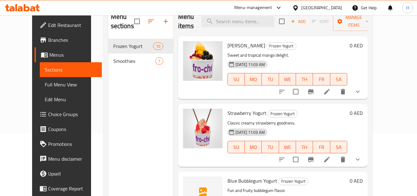
scroll to position [25, 0]
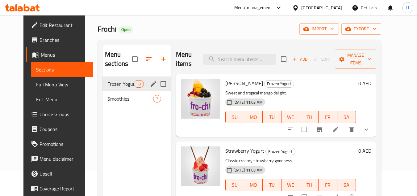
click at [157, 84] on input "Menu sections" at bounding box center [163, 83] width 13 height 13
checkbox input "true"
click at [142, 83] on div "Frozen Yogurt 10" at bounding box center [137, 83] width 69 height 15
click at [142, 57] on icon "button" at bounding box center [145, 59] width 6 height 6
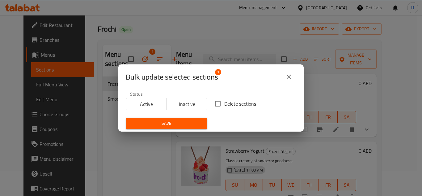
click at [214, 101] on input "Delete sections" at bounding box center [217, 103] width 13 height 13
checkbox input "true"
click at [186, 121] on span "Save" at bounding box center [167, 123] width 72 height 8
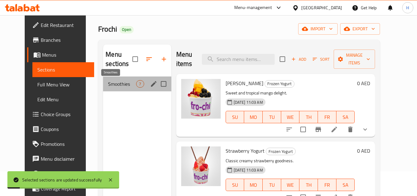
click at [124, 84] on span "Smoothies" at bounding box center [122, 83] width 28 height 7
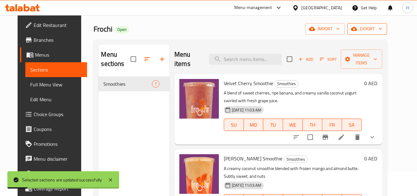
click at [377, 29] on span "export" at bounding box center [368, 29] width 30 height 8
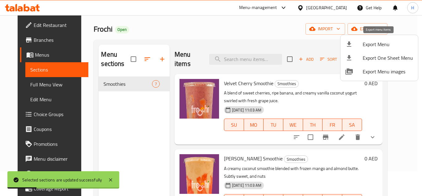
click at [359, 46] on div at bounding box center [353, 43] width 17 height 7
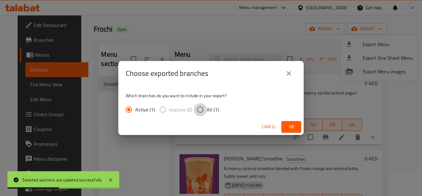
click at [203, 108] on input "All (1)" at bounding box center [200, 109] width 13 height 13
radio input "true"
click at [294, 129] on span "Ok" at bounding box center [291, 127] width 10 height 8
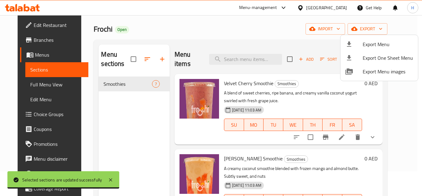
click at [35, 82] on div at bounding box center [211, 98] width 422 height 196
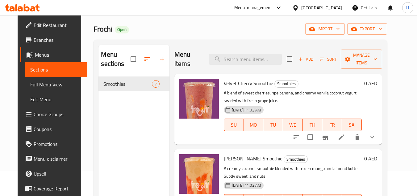
click at [41, 54] on span "Menus" at bounding box center [59, 54] width 48 height 7
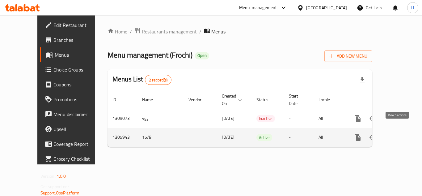
click at [399, 133] on icon "enhanced table" at bounding box center [402, 136] width 7 height 7
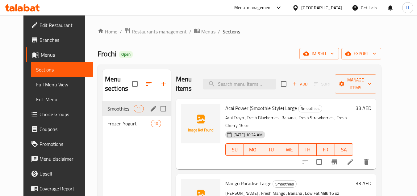
click at [157, 108] on input "Menu sections" at bounding box center [163, 108] width 13 height 13
checkbox input "true"
click at [365, 52] on button "export" at bounding box center [362, 53] width 40 height 11
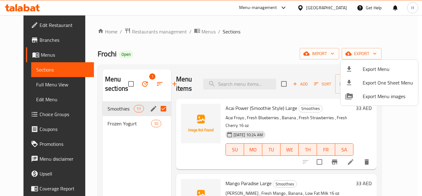
click at [349, 58] on div at bounding box center [211, 98] width 422 height 196
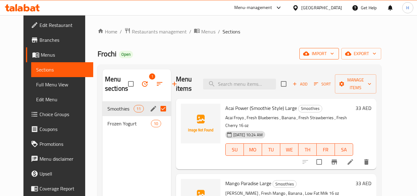
click at [334, 57] on span "import" at bounding box center [320, 54] width 30 height 8
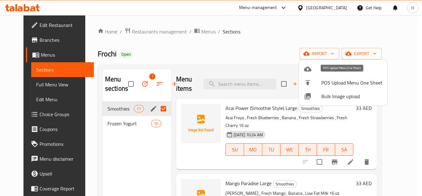
click at [328, 68] on span "Bulk Upload Menu" at bounding box center [351, 68] width 61 height 7
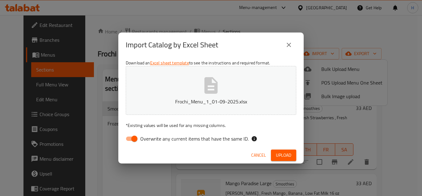
click at [200, 138] on span "Overwrite any current items that have the same ID." at bounding box center [194, 138] width 108 height 7
click at [152, 138] on input "Overwrite any current items that have the same ID." at bounding box center [134, 139] width 35 height 12
checkbox input "false"
click at [268, 154] on button "Cancel" at bounding box center [259, 154] width 20 height 11
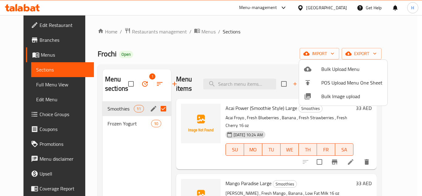
click at [331, 67] on span "Bulk Upload Menu" at bounding box center [351, 68] width 61 height 7
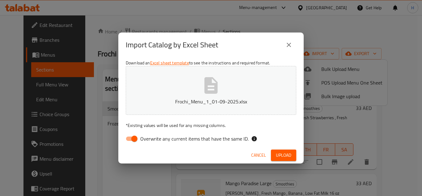
drag, startPoint x: 211, startPoint y: 142, endPoint x: 243, endPoint y: 142, distance: 31.2
click at [211, 142] on span "Overwrite any current items that have the same ID." at bounding box center [194, 138] width 108 height 7
click at [152, 142] on input "Overwrite any current items that have the same ID." at bounding box center [134, 139] width 35 height 12
checkbox input "false"
click at [274, 153] on button "Upload" at bounding box center [283, 154] width 25 height 11
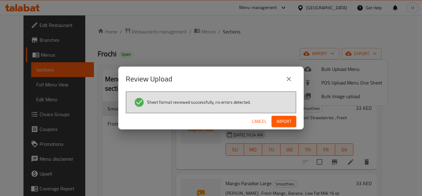
click at [287, 119] on span "Import" at bounding box center [284, 121] width 15 height 8
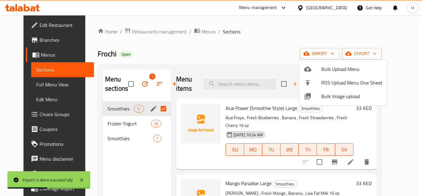
click at [131, 84] on div at bounding box center [211, 98] width 422 height 196
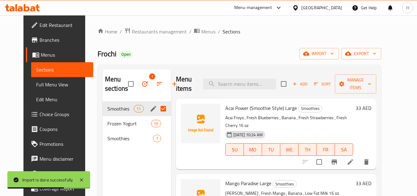
click at [141, 83] on icon "button" at bounding box center [144, 83] width 7 height 7
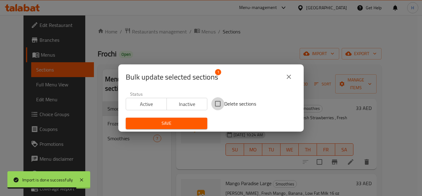
click at [214, 105] on input "Delete sections" at bounding box center [217, 103] width 13 height 13
checkbox input "true"
click at [196, 123] on span "Save" at bounding box center [167, 123] width 72 height 8
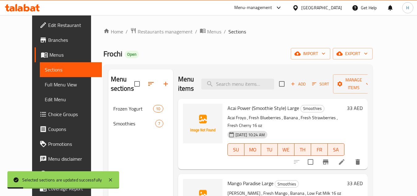
click at [50, 80] on link "Full Menu View" at bounding box center [71, 84] width 62 height 15
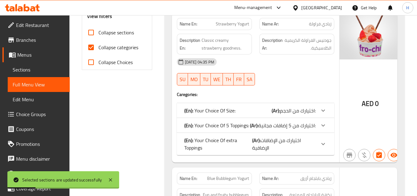
scroll to position [247, 0]
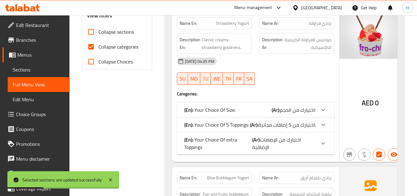
click at [94, 47] on input "Collapse categories" at bounding box center [91, 46] width 15 height 15
checkbox input "false"
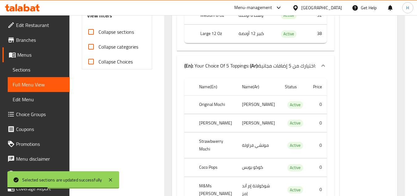
click at [93, 36] on input "Collapse sections" at bounding box center [91, 31] width 15 height 15
checkbox input "true"
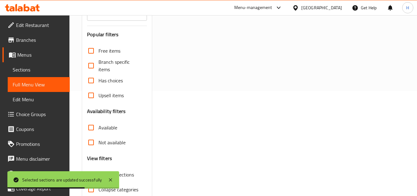
scroll to position [71, 0]
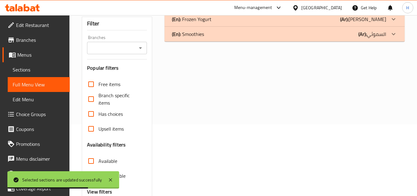
click at [228, 23] on div "(En): Smoothies (Ar): السموثي" at bounding box center [279, 18] width 214 height 7
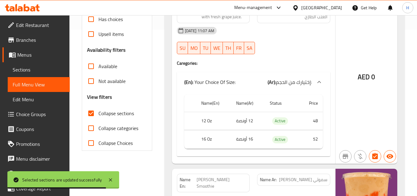
scroll to position [133, 0]
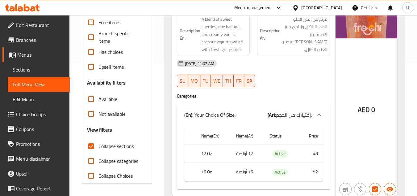
click at [26, 54] on span "Menus" at bounding box center [41, 54] width 48 height 7
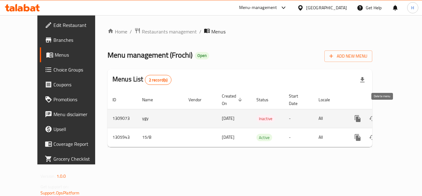
click at [385, 115] on icon "enhanced table" at bounding box center [387, 118] width 7 height 7
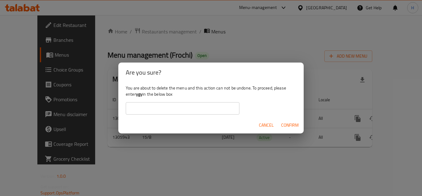
click at [138, 94] on b "ygy" at bounding box center [139, 94] width 6 height 8
click at [155, 106] on input "text" at bounding box center [183, 108] width 114 height 12
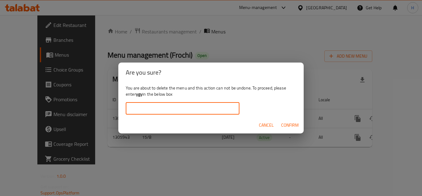
paste input "774235"
click at [139, 94] on b "ygy" at bounding box center [139, 94] width 6 height 8
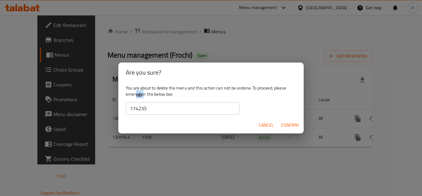
click at [139, 94] on b "ygy" at bounding box center [139, 94] width 6 height 8
copy div "ygy"
click at [153, 110] on input "774235" at bounding box center [183, 108] width 114 height 12
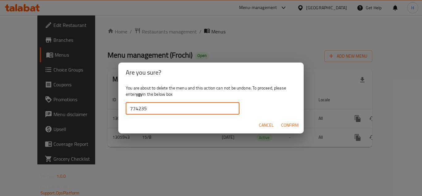
click at [153, 110] on input "774235" at bounding box center [183, 108] width 114 height 12
paste input "ygy"
type input "ygy"
click at [294, 121] on span "Confirm" at bounding box center [290, 125] width 18 height 8
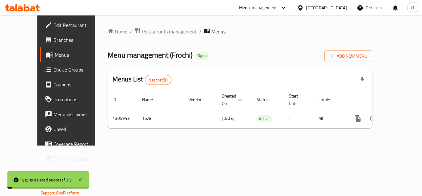
click at [313, 72] on div "Menus List 1 record(s)" at bounding box center [240, 79] width 265 height 21
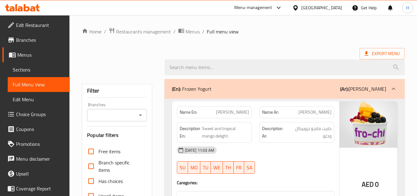
click at [40, 54] on span "Menus" at bounding box center [41, 54] width 48 height 7
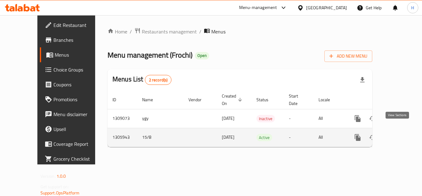
click at [399, 133] on icon "enhanced table" at bounding box center [402, 136] width 7 height 7
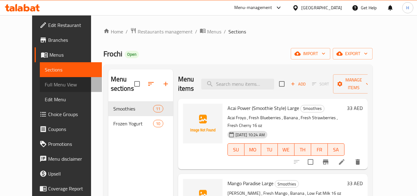
click at [46, 85] on span "Full Menu View" at bounding box center [71, 84] width 52 height 7
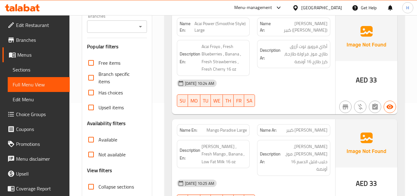
scroll to position [155, 0]
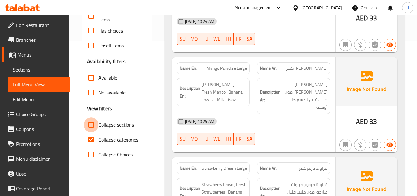
click at [91, 125] on input "Collapse sections" at bounding box center [91, 124] width 15 height 15
checkbox input "true"
click at [94, 137] on input "Collapse categories" at bounding box center [91, 139] width 15 height 15
checkbox input "false"
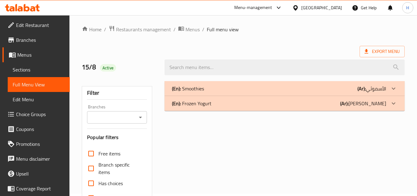
scroll to position [0, 0]
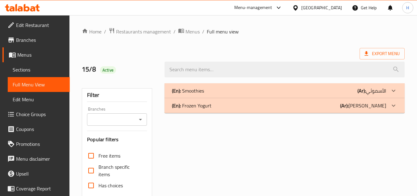
click at [230, 95] on div "(En): Smoothies (Ar): الأسموثي" at bounding box center [285, 90] width 240 height 15
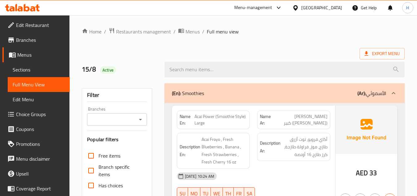
click at [245, 98] on div "(En): Smoothies (Ar): الأسموثي" at bounding box center [285, 93] width 240 height 20
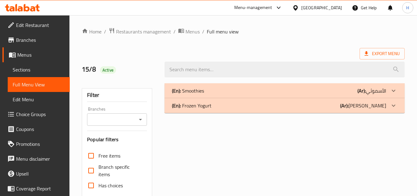
click at [248, 94] on div "(En): Frozen Yogurt (Ar): [PERSON_NAME]" at bounding box center [279, 90] width 214 height 7
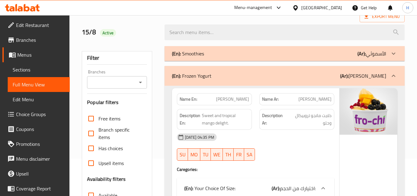
scroll to position [31, 0]
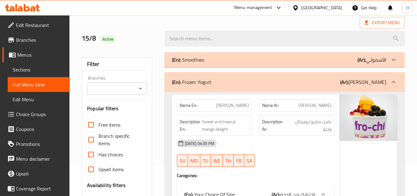
click at [39, 70] on span "Sections" at bounding box center [39, 69] width 52 height 7
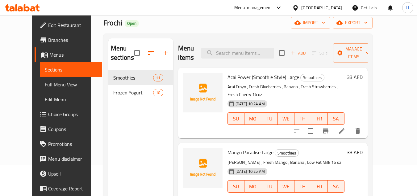
click at [49, 56] on span "Menus" at bounding box center [73, 54] width 48 height 7
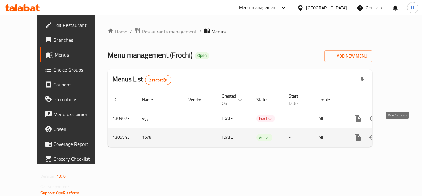
click at [402, 131] on link "enhanced table" at bounding box center [402, 137] width 15 height 15
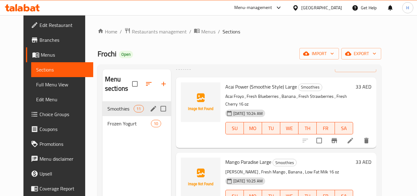
scroll to position [31, 0]
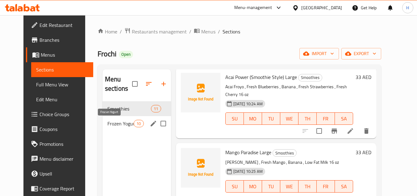
click at [127, 120] on span "Frozen Yogurt" at bounding box center [121, 123] width 26 height 7
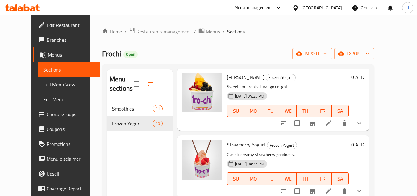
click at [43, 84] on span "Full Menu View" at bounding box center [69, 84] width 52 height 7
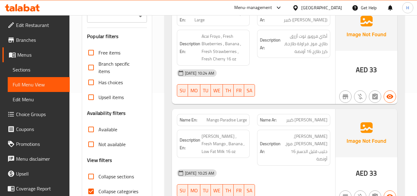
scroll to position [155, 0]
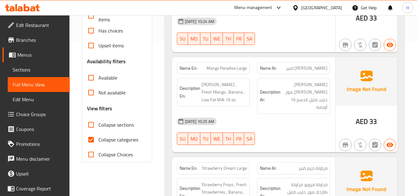
click at [95, 128] on input "Collapse sections" at bounding box center [91, 124] width 15 height 15
checkbox input "true"
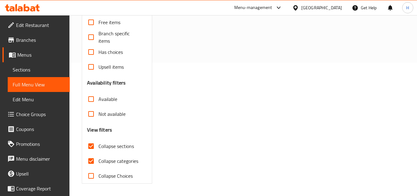
drag, startPoint x: 95, startPoint y: 134, endPoint x: 138, endPoint y: 136, distance: 43.6
click at [95, 153] on input "Collapse categories" at bounding box center [91, 160] width 15 height 15
checkbox input "false"
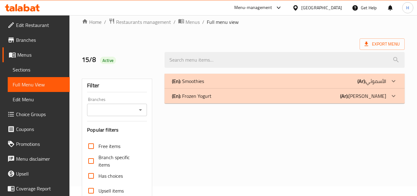
click at [244, 85] on div "(En): Frozen Yogurt (Ar): [PERSON_NAME]" at bounding box center [279, 80] width 214 height 7
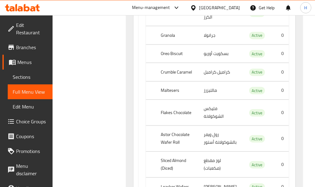
scroll to position [1616, 0]
